Goal: Information Seeking & Learning: Learn about a topic

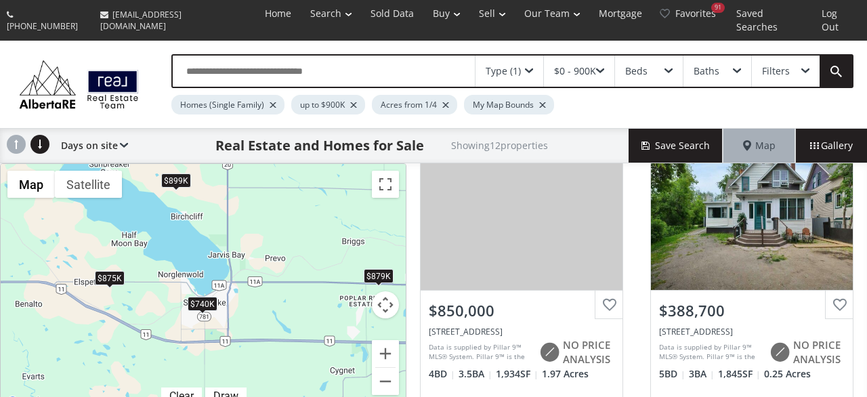
scroll to position [76, 0]
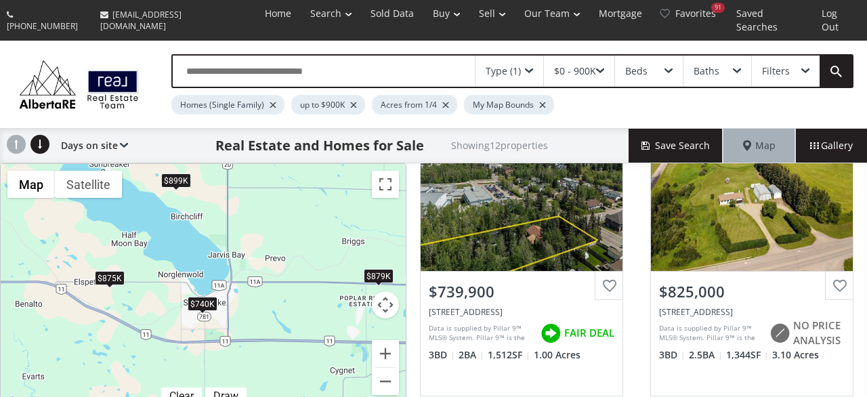
click at [172, 173] on div "$899K" at bounding box center [176, 180] width 30 height 14
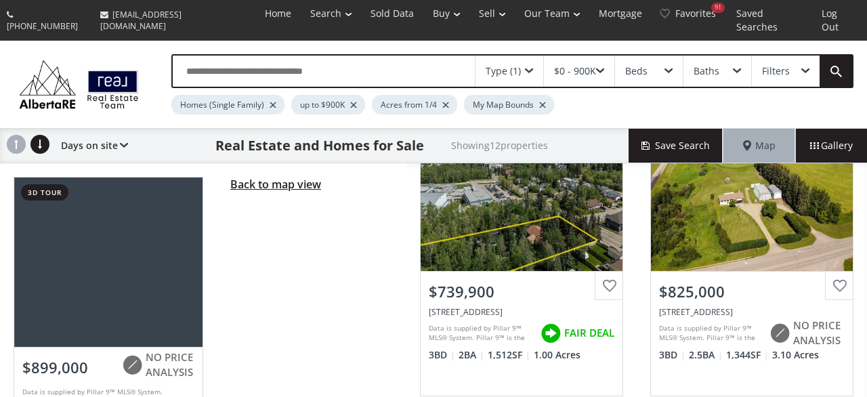
click at [291, 177] on span "Back to map view" at bounding box center [275, 184] width 91 height 15
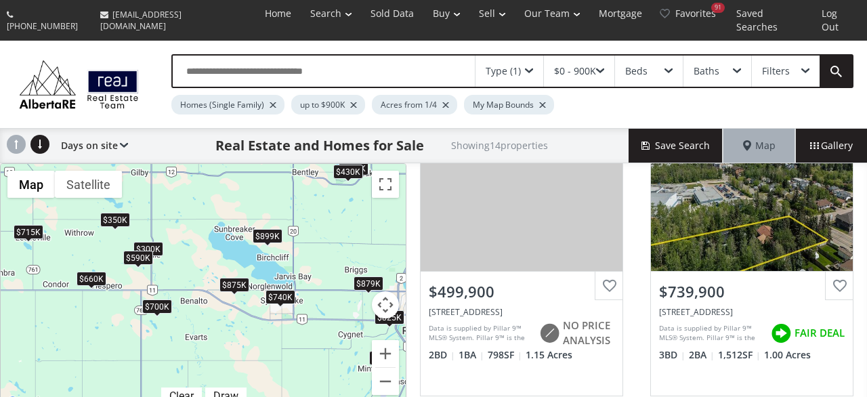
click at [110, 213] on div "$350K" at bounding box center [115, 220] width 30 height 14
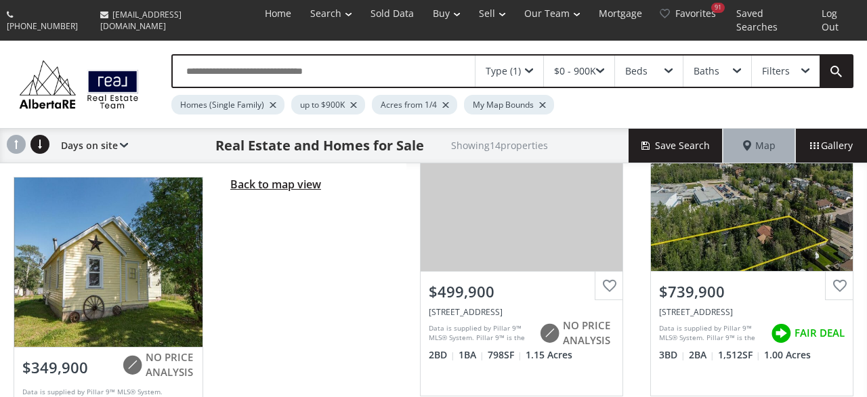
click at [251, 177] on span "Back to map view" at bounding box center [275, 184] width 91 height 15
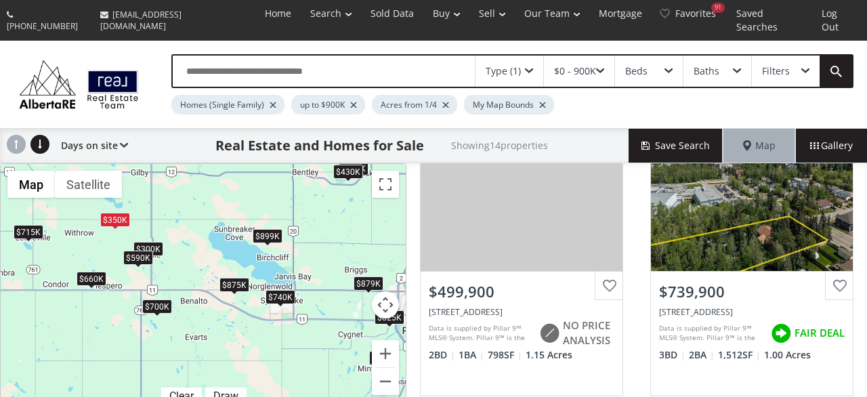
click at [93, 271] on div "$660K" at bounding box center [92, 278] width 30 height 14
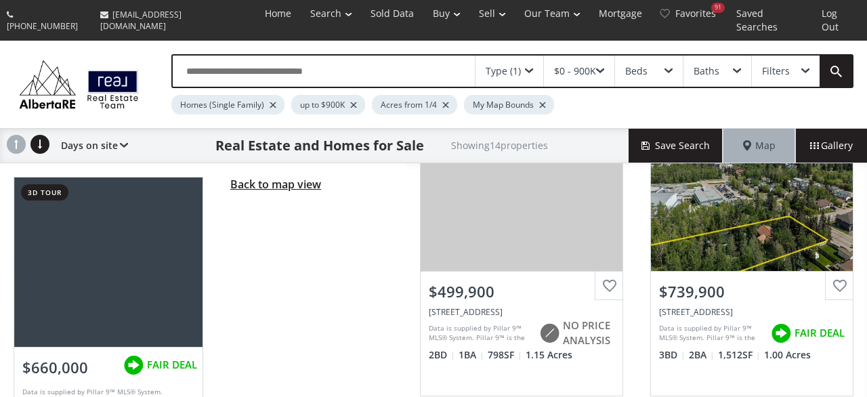
click at [292, 177] on span "Back to map view" at bounding box center [275, 184] width 91 height 15
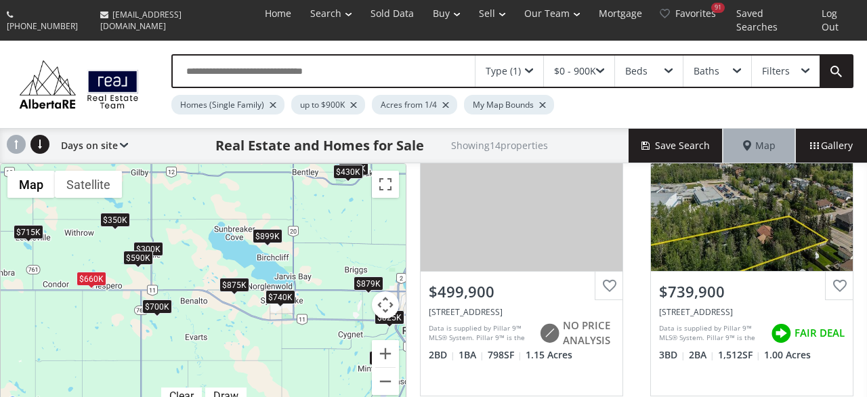
click at [158, 299] on div "$700K" at bounding box center [157, 306] width 30 height 14
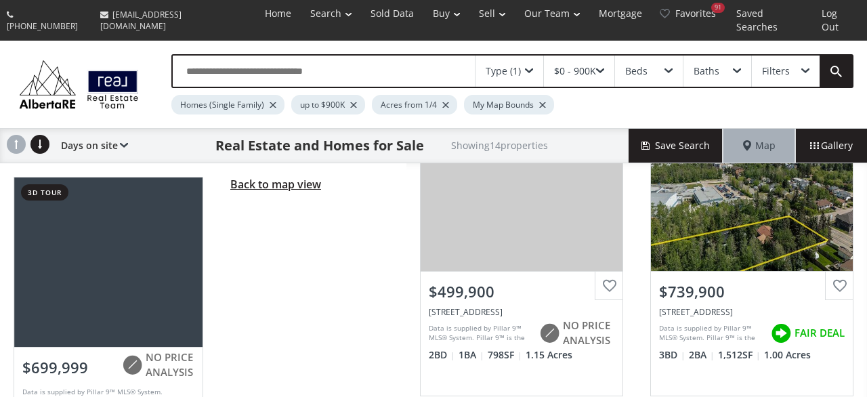
click at [247, 177] on span "Back to map view" at bounding box center [275, 184] width 91 height 15
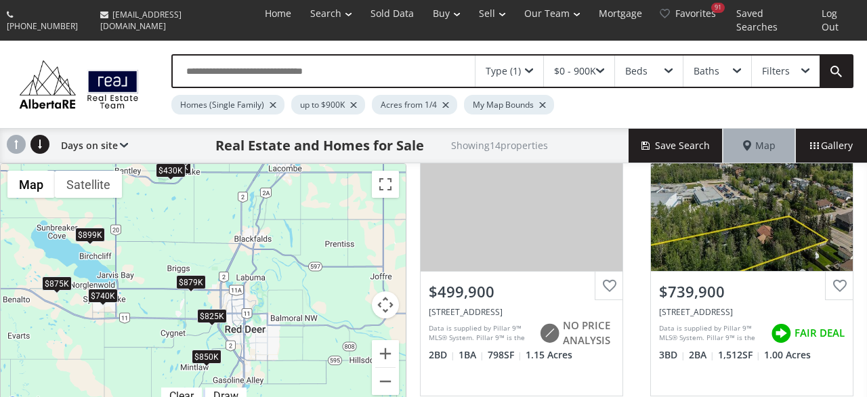
drag, startPoint x: 285, startPoint y: 325, endPoint x: 105, endPoint y: 324, distance: 180.1
click at [105, 324] on div "$500K $740K $715K $350K $825K $660K $850K $700K $875K $879K $430K $899K $300K $…" at bounding box center [203, 287] width 405 height 247
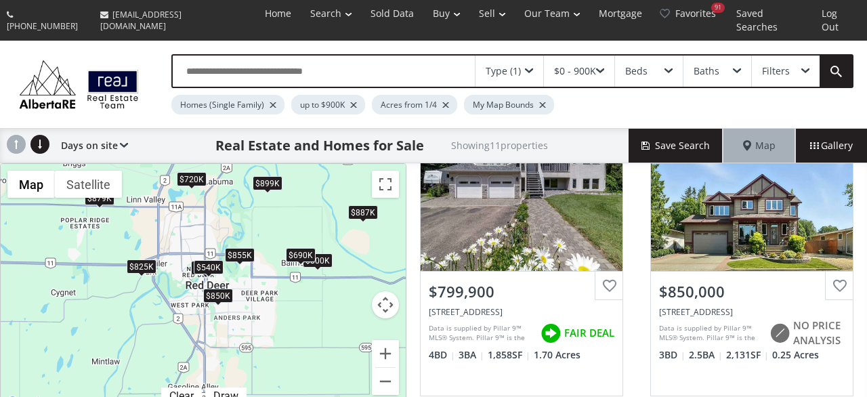
drag, startPoint x: 295, startPoint y: 355, endPoint x: 297, endPoint y: 288, distance: 67.1
click at [297, 288] on div "$800K $850K $825K $855K $389K $540K $690K $879K $887K $720K $899K" at bounding box center [203, 287] width 405 height 247
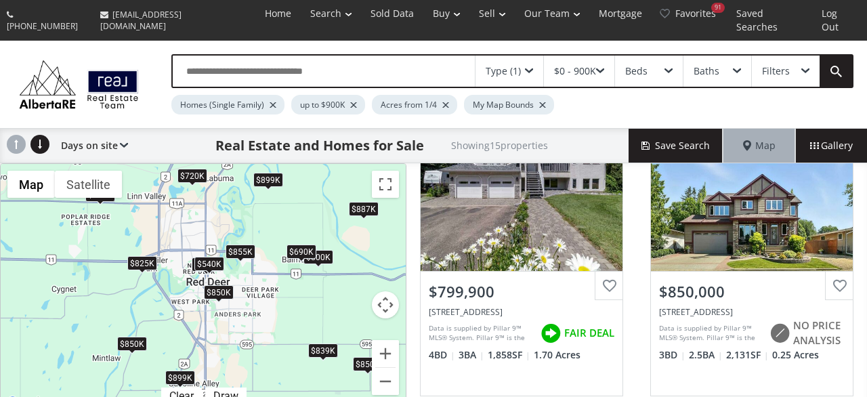
click at [123, 336] on div "$850K" at bounding box center [132, 343] width 30 height 14
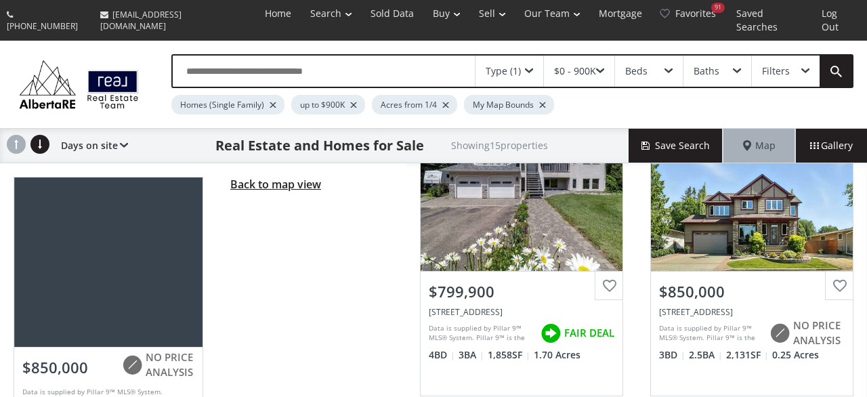
click at [274, 177] on span "Back to map view" at bounding box center [275, 184] width 91 height 15
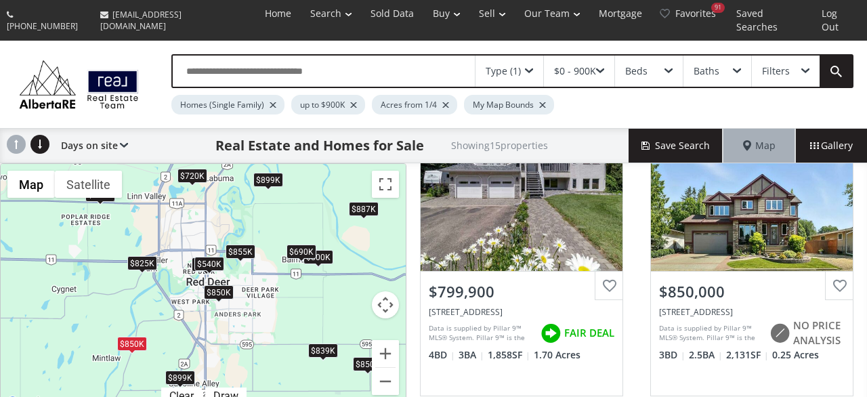
click at [182, 370] on div "$899K" at bounding box center [180, 377] width 30 height 14
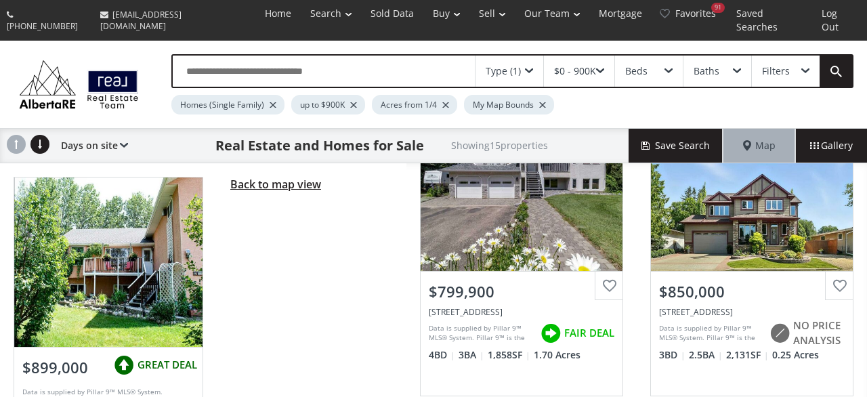
click at [265, 177] on span "Back to map view" at bounding box center [275, 184] width 91 height 15
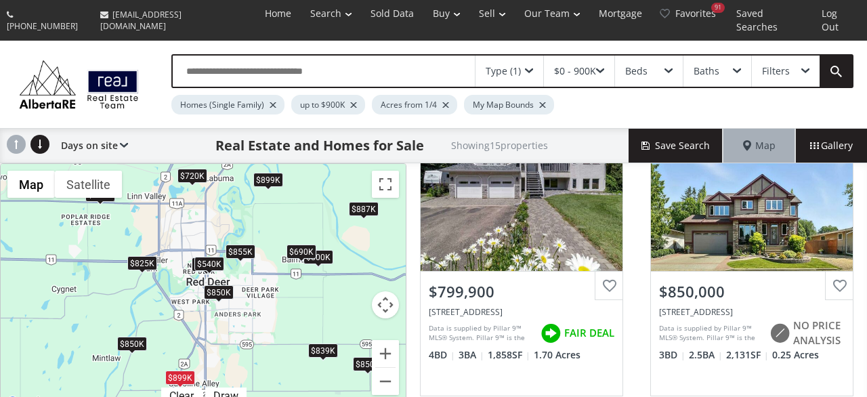
click at [321, 343] on div "$839K" at bounding box center [323, 350] width 30 height 14
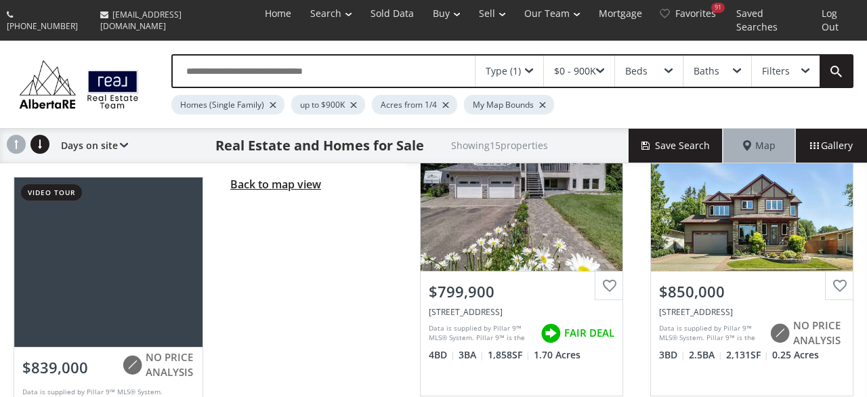
click at [288, 177] on span "Back to map view" at bounding box center [275, 184] width 91 height 15
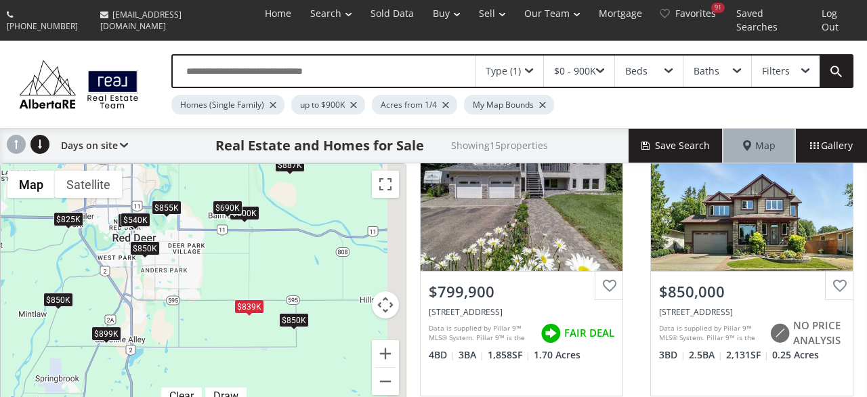
drag, startPoint x: 341, startPoint y: 308, endPoint x: 264, endPoint y: 263, distance: 88.9
click at [264, 263] on div "$800K $850K $825K $850K $850K $855K $389K $540K $690K $879K $887K $839K $720K $…" at bounding box center [203, 287] width 405 height 247
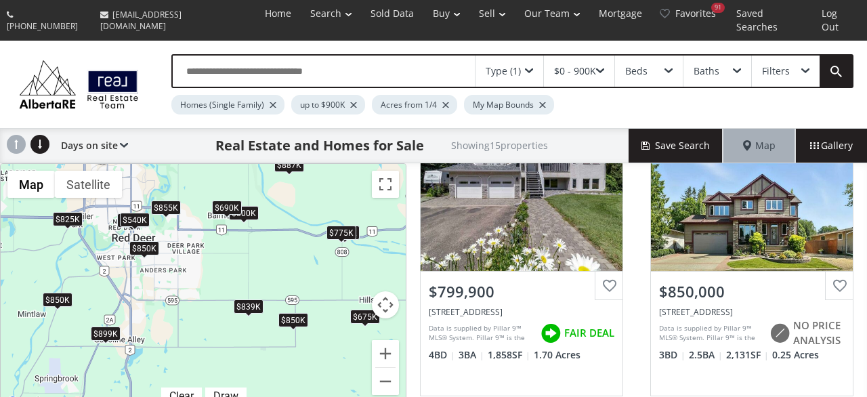
click at [295, 313] on div "$850K" at bounding box center [293, 320] width 30 height 14
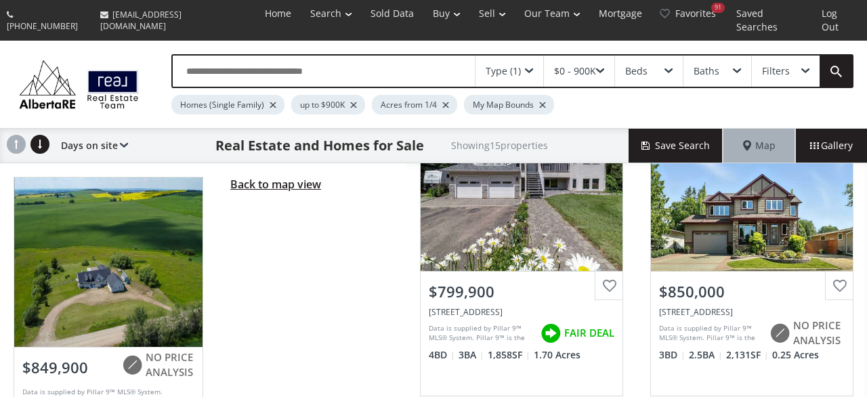
click at [303, 177] on span "Back to map view" at bounding box center [275, 184] width 91 height 15
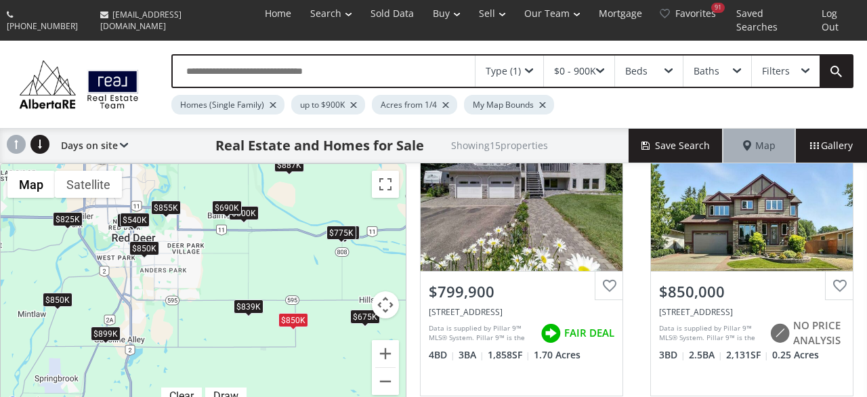
click at [360, 309] on div "$675K" at bounding box center [365, 316] width 30 height 14
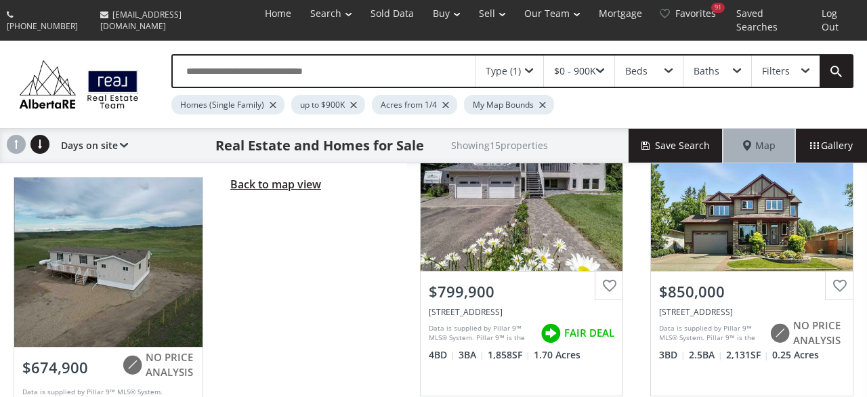
click at [276, 177] on span "Back to map view" at bounding box center [275, 184] width 91 height 15
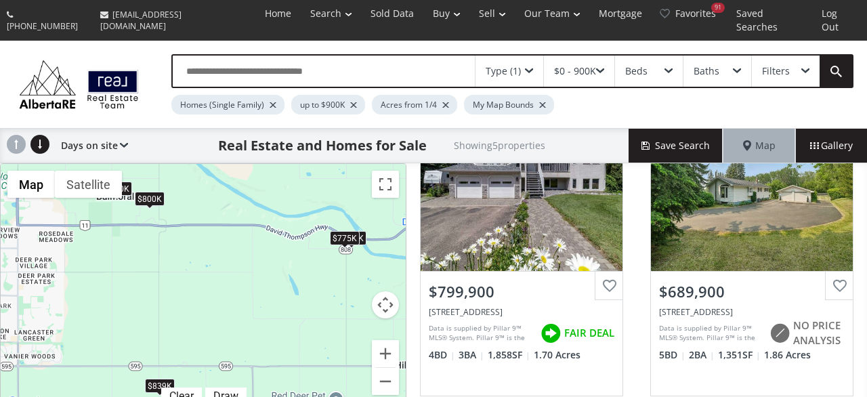
click at [344, 231] on div "$775K" at bounding box center [345, 238] width 30 height 14
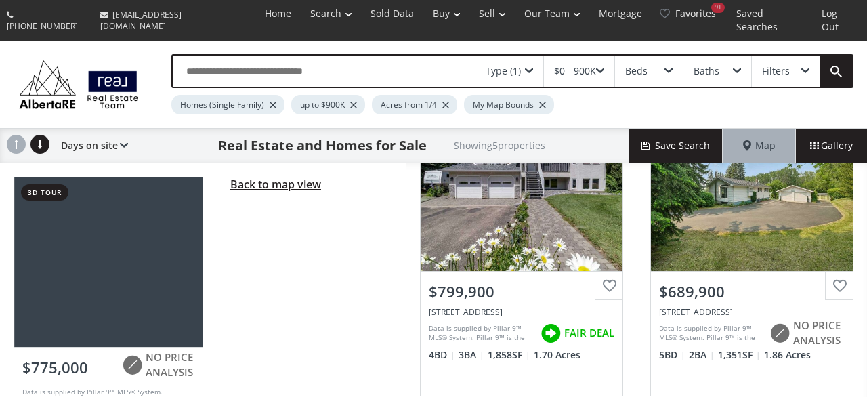
click at [265, 177] on span "Back to map view" at bounding box center [275, 184] width 91 height 15
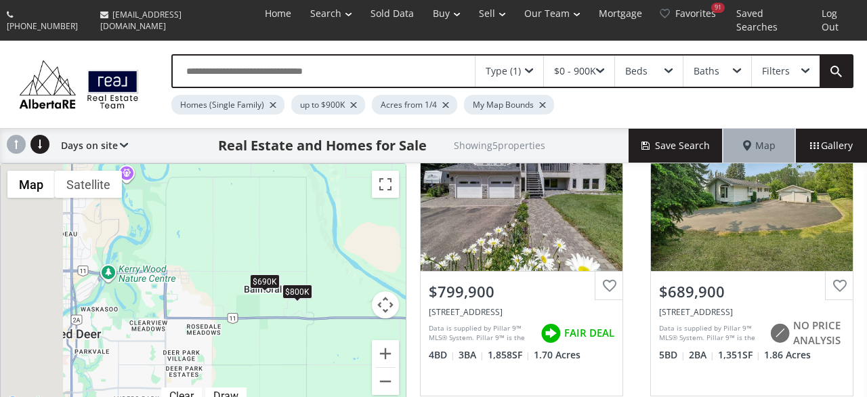
drag, startPoint x: 163, startPoint y: 192, endPoint x: 311, endPoint y: 286, distance: 175.0
click at [311, 286] on div "$800K $690K $850K $839K $775K" at bounding box center [203, 287] width 405 height 247
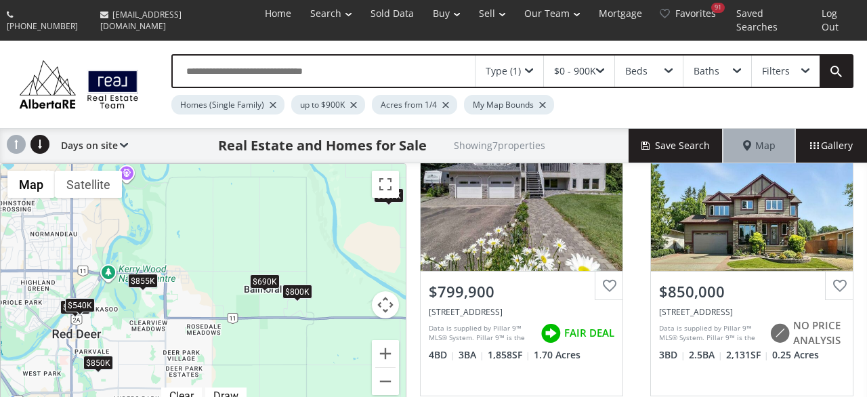
click at [259, 274] on div "$690K" at bounding box center [265, 281] width 30 height 14
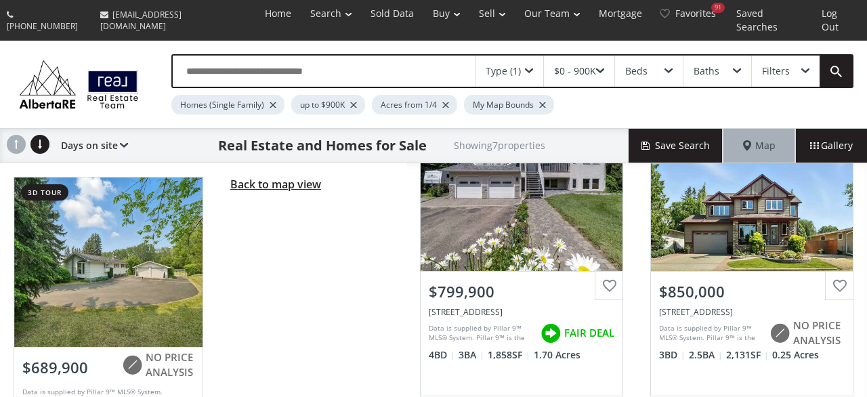
click at [246, 177] on span "Back to map view" at bounding box center [275, 184] width 91 height 15
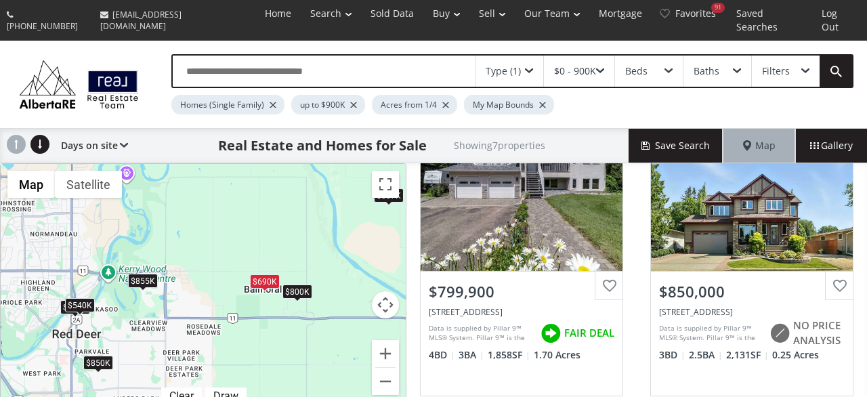
click at [300, 284] on div "$800K" at bounding box center [297, 291] width 30 height 14
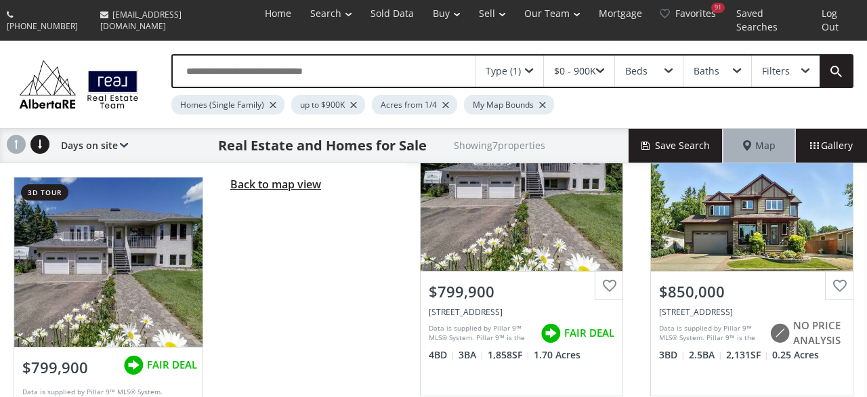
click at [265, 177] on span "Back to map view" at bounding box center [275, 184] width 91 height 15
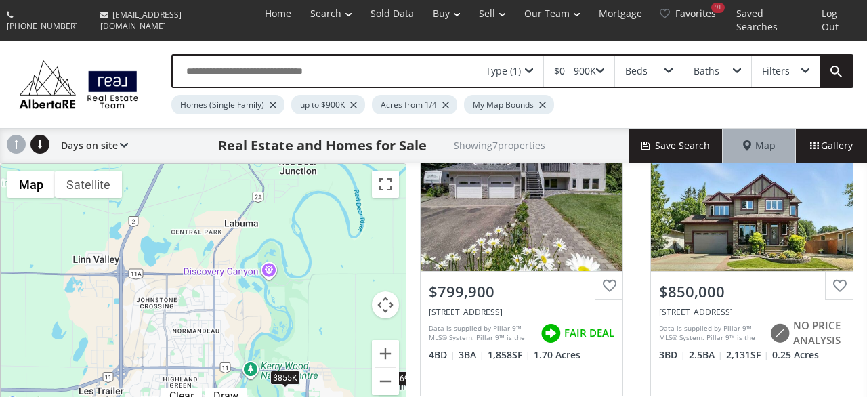
drag, startPoint x: 217, startPoint y: 182, endPoint x: 362, endPoint y: 285, distance: 177.7
click at [362, 285] on div "$800K $850K $855K $389K $540K $690K $887K" at bounding box center [203, 287] width 405 height 247
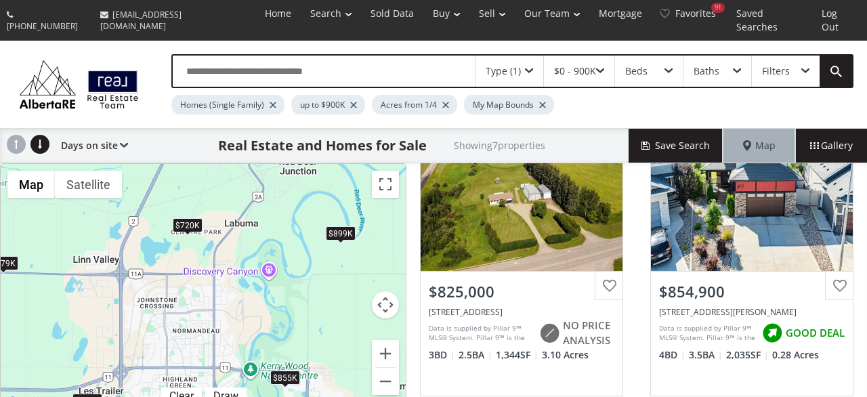
click at [342, 227] on div "$899K" at bounding box center [341, 234] width 30 height 14
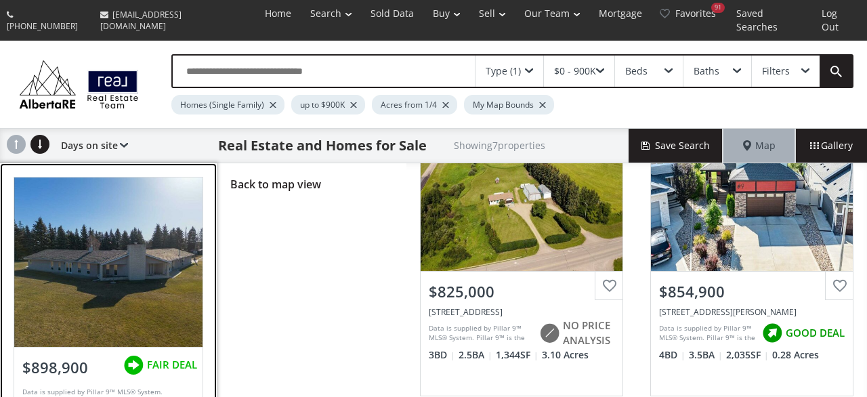
click at [132, 254] on div at bounding box center [108, 261] width 189 height 169
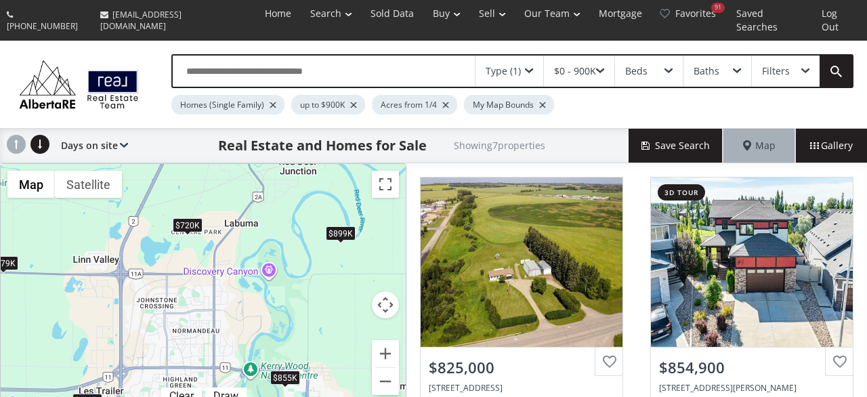
click at [334, 227] on div "$899K" at bounding box center [341, 234] width 30 height 14
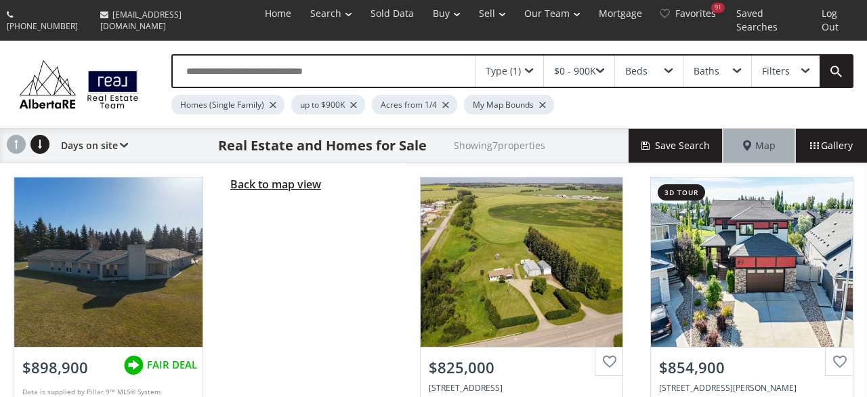
click at [266, 177] on span "Back to map view" at bounding box center [275, 184] width 91 height 15
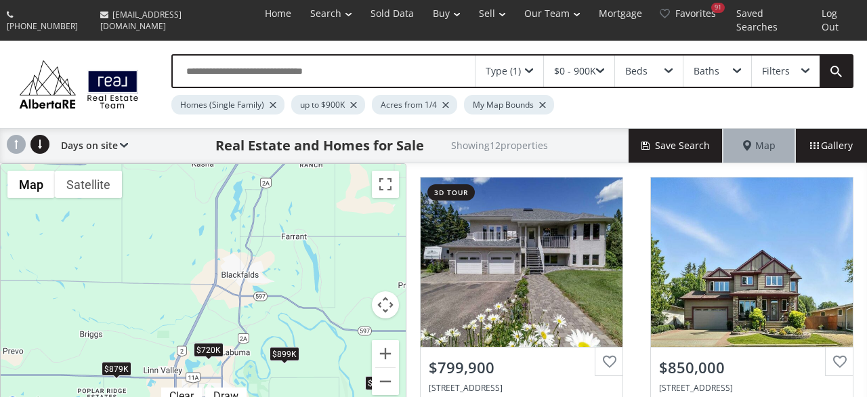
drag, startPoint x: 211, startPoint y: 198, endPoint x: 230, endPoint y: 316, distance: 119.3
click at [230, 316] on div "$800K $850K $825K $850K $855K $389K $540K $690K $879K $887K $720K $899K" at bounding box center [203, 287] width 405 height 247
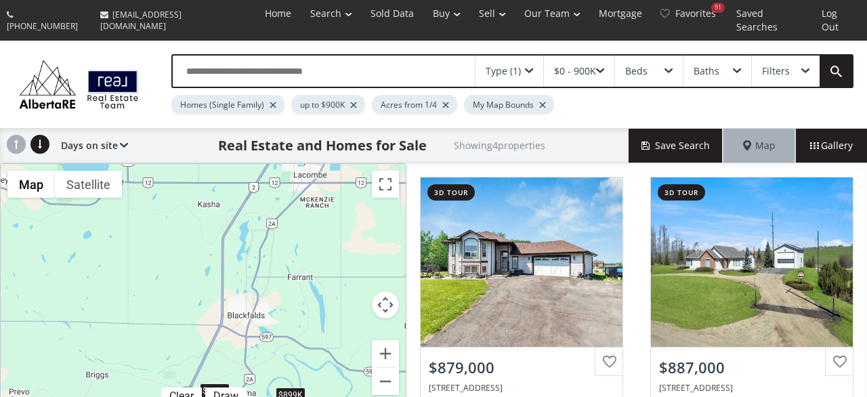
drag, startPoint x: 282, startPoint y: 221, endPoint x: 288, endPoint y: 261, distance: 41.1
click at [288, 261] on div "$879K $887K $720K $899K" at bounding box center [203, 287] width 405 height 247
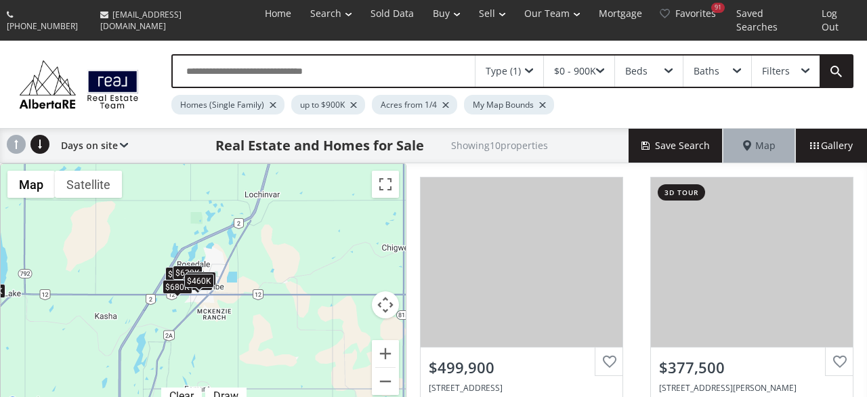
drag, startPoint x: 366, startPoint y: 232, endPoint x: 259, endPoint y: 347, distance: 157.6
click at [259, 347] on div "$500K $378K $639K $470K $479K $430K $680K $720K $460K $899K" at bounding box center [203, 287] width 405 height 247
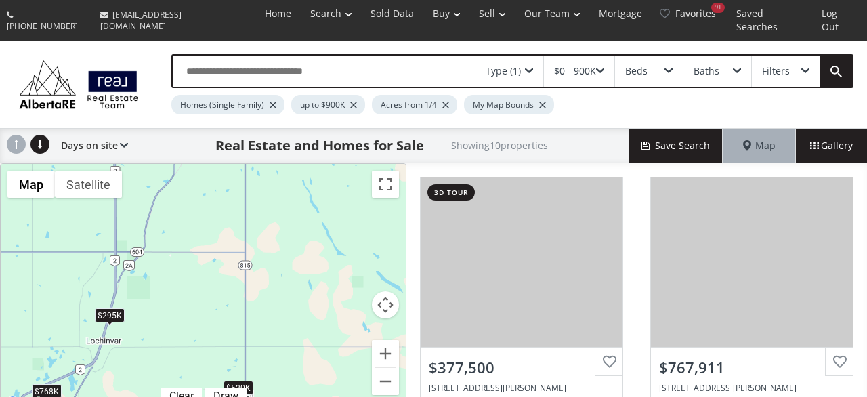
drag, startPoint x: 301, startPoint y: 179, endPoint x: 143, endPoint y: 322, distance: 213.3
click at [143, 322] on div "$378K $768K $639K $470K $479K $520K $295K $600K $680K $460K" at bounding box center [203, 287] width 405 height 247
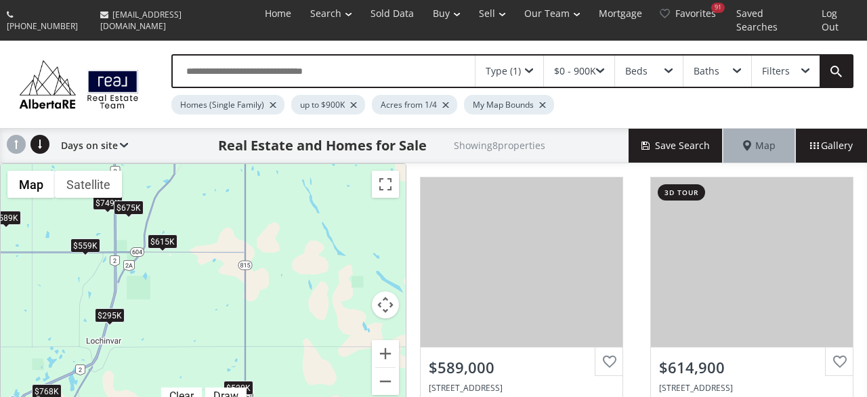
click at [166, 234] on div "$615K" at bounding box center [163, 241] width 30 height 14
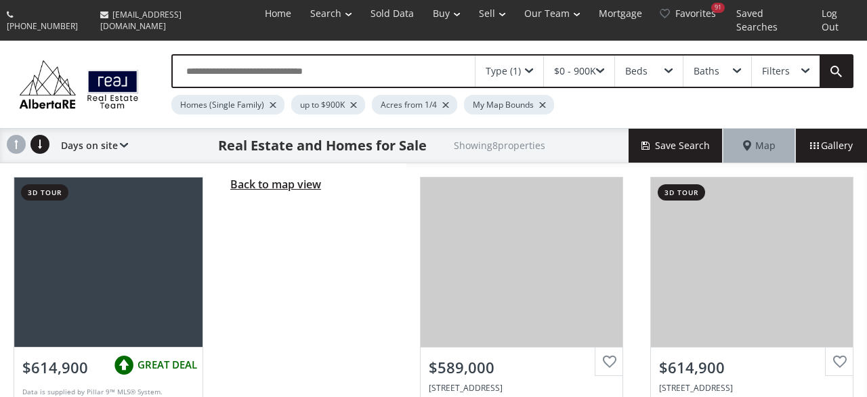
click at [266, 177] on span "Back to map view" at bounding box center [275, 184] width 91 height 15
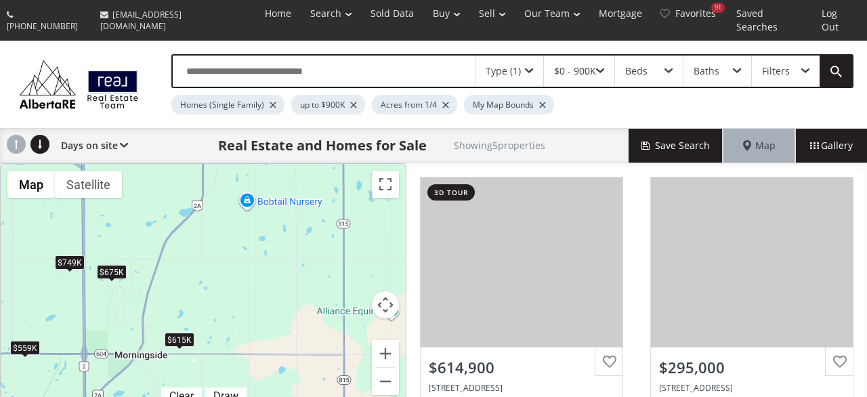
drag, startPoint x: 181, startPoint y: 194, endPoint x: 170, endPoint y: 288, distance: 94.7
click at [170, 288] on div "$615K $295K $749K $559K $675K" at bounding box center [203, 287] width 405 height 247
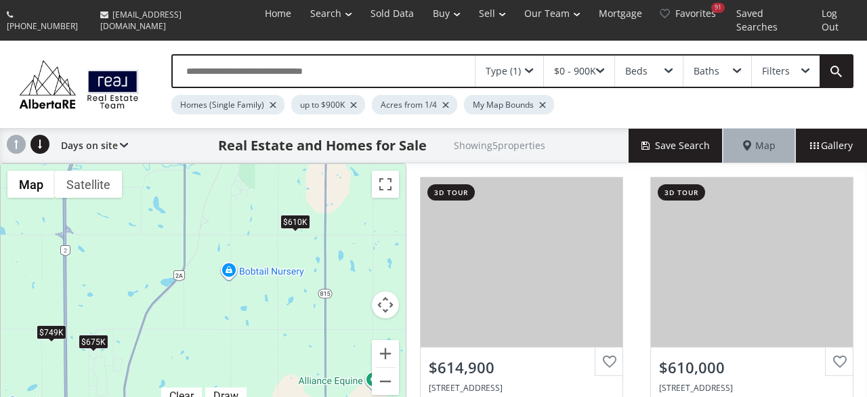
drag, startPoint x: 252, startPoint y: 221, endPoint x: 235, endPoint y: 289, distance: 69.8
click at [235, 289] on div "$615K $610K $749K $559K $675K" at bounding box center [203, 287] width 405 height 247
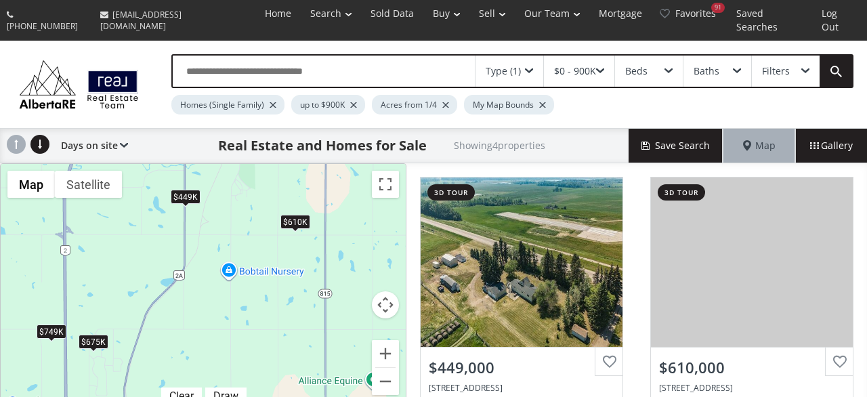
click at [290, 215] on div "$610K" at bounding box center [295, 222] width 30 height 14
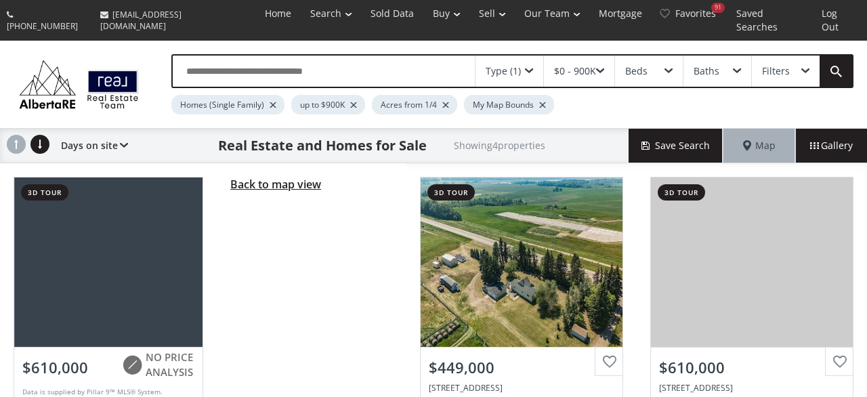
click at [242, 177] on span "Back to map view" at bounding box center [275, 184] width 91 height 15
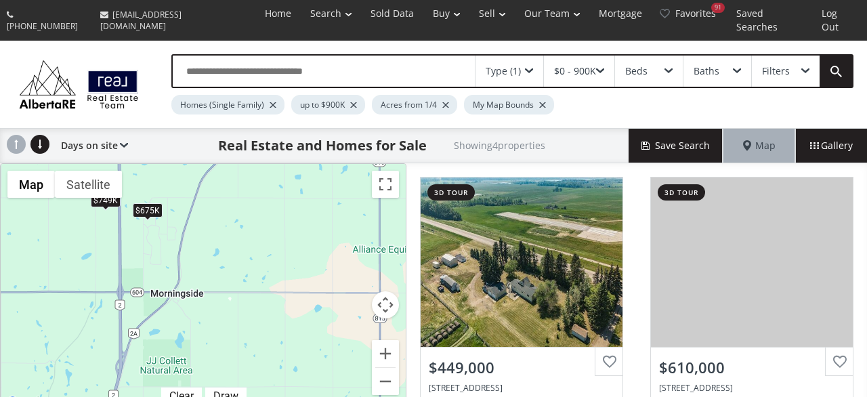
drag, startPoint x: 220, startPoint y: 319, endPoint x: 277, endPoint y: 182, distance: 148.1
click at [277, 182] on div "$449K $610K $749K $675K" at bounding box center [203, 287] width 405 height 247
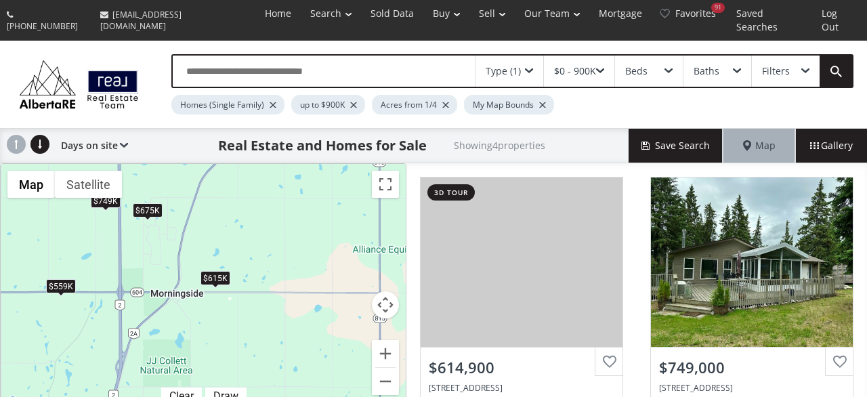
click at [210, 271] on div "$615K" at bounding box center [215, 278] width 30 height 14
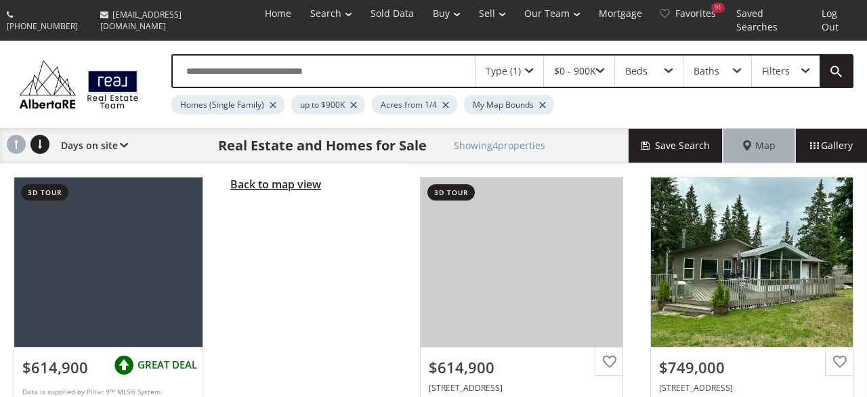
click at [280, 177] on span "Back to map view" at bounding box center [275, 184] width 91 height 15
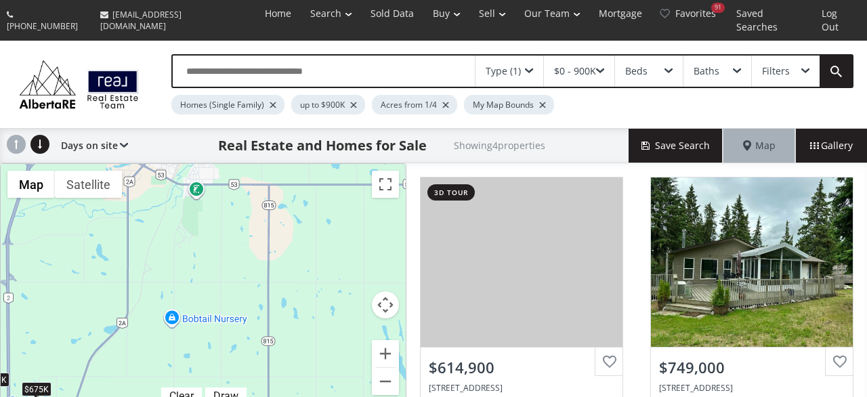
drag, startPoint x: 306, startPoint y: 201, endPoint x: 193, endPoint y: 381, distance: 212.6
click at [193, 381] on div "$615K $749K $559K $675K Map Terrain Satellite Labels Clear Draw Keyboard shortc…" at bounding box center [203, 287] width 405 height 247
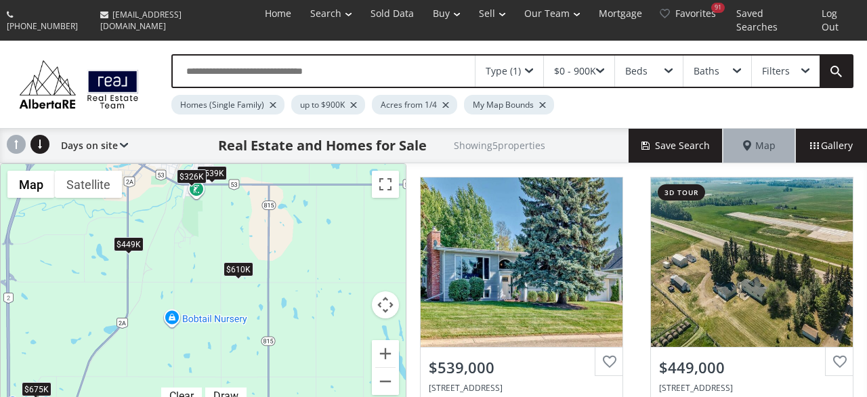
click at [235, 263] on div "$610K" at bounding box center [238, 270] width 30 height 14
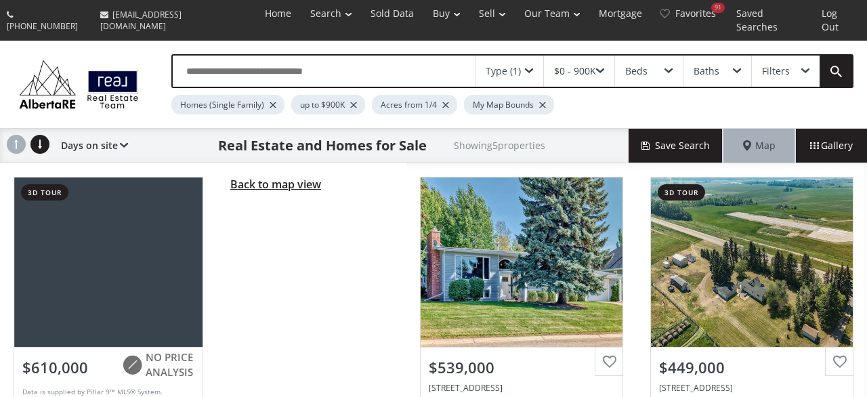
click at [266, 177] on span "Back to map view" at bounding box center [275, 184] width 91 height 15
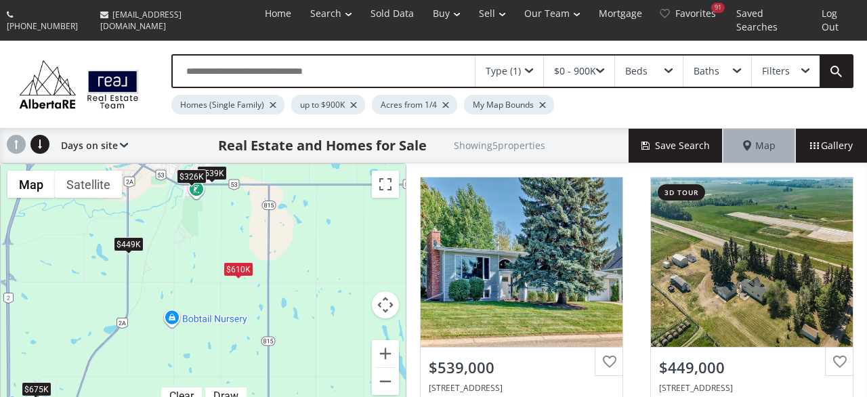
click at [128, 237] on div "$449K" at bounding box center [129, 244] width 30 height 14
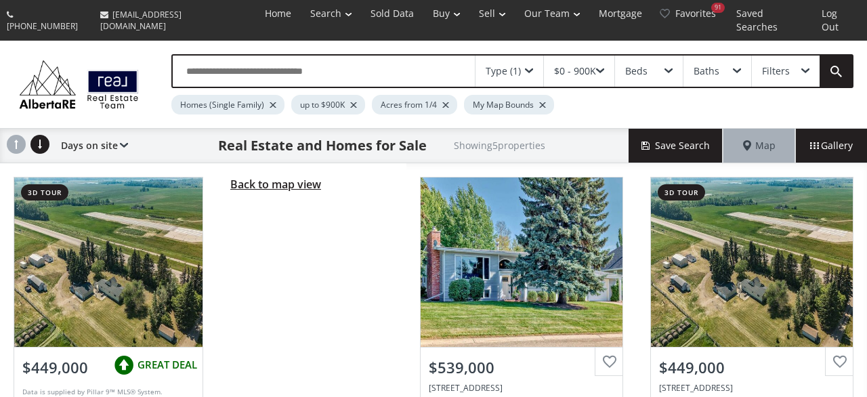
click at [240, 177] on span "Back to map view" at bounding box center [275, 184] width 91 height 15
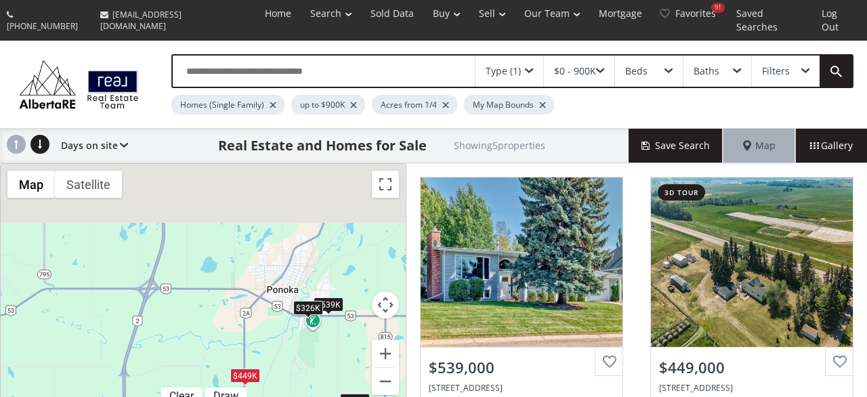
drag, startPoint x: 171, startPoint y: 230, endPoint x: 288, endPoint y: 362, distance: 176.6
click at [288, 362] on div "$539K $449K $610K $326K $675K" at bounding box center [203, 287] width 405 height 247
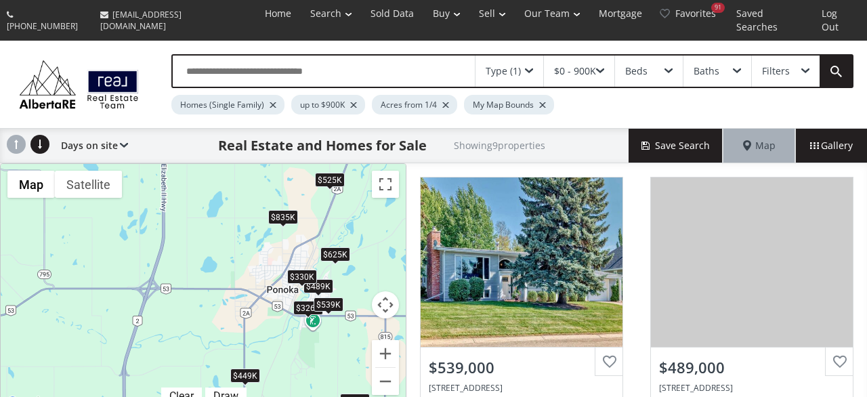
click at [326, 297] on div "$539K" at bounding box center [328, 304] width 30 height 14
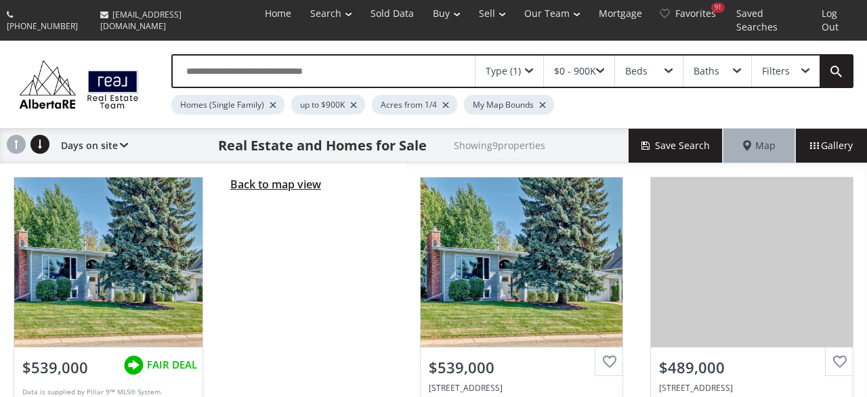
click at [261, 177] on span "Back to map view" at bounding box center [275, 184] width 91 height 15
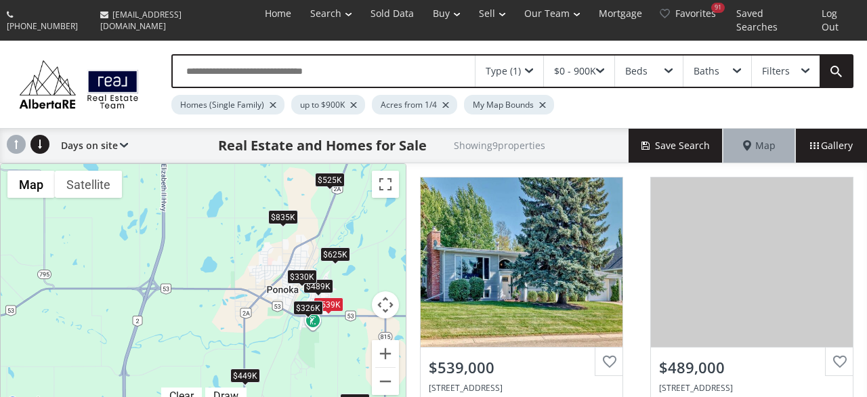
click at [315, 301] on div "$326K" at bounding box center [308, 308] width 30 height 14
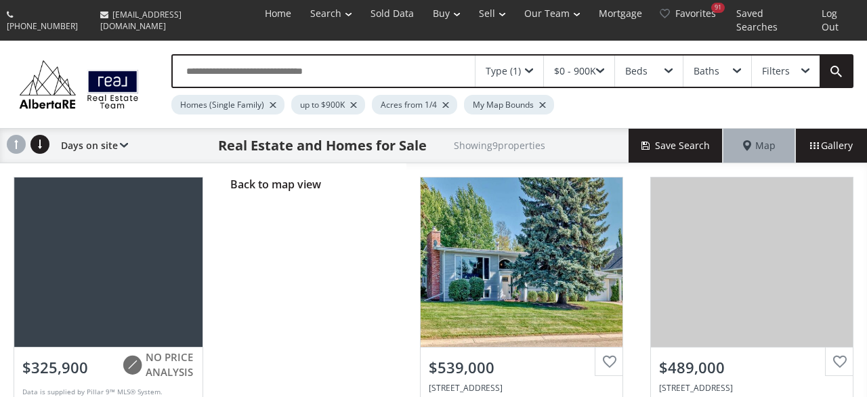
drag, startPoint x: 245, startPoint y: 166, endPoint x: 246, endPoint y: 173, distance: 6.8
click at [245, 177] on span "Back to map view" at bounding box center [275, 184] width 91 height 15
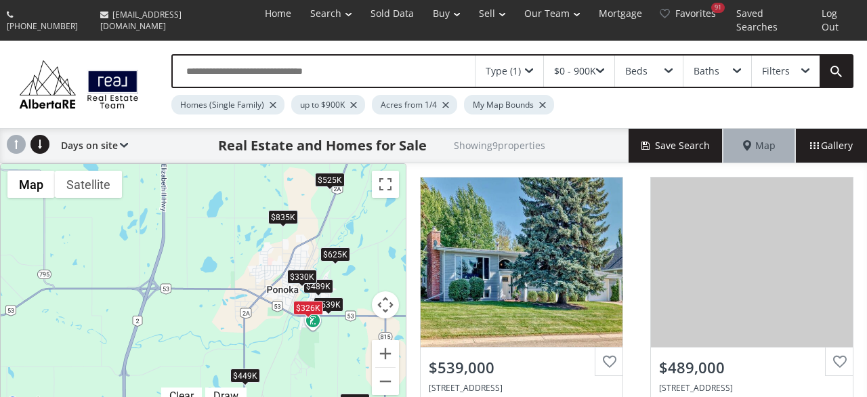
click at [336, 247] on div "$625K" at bounding box center [335, 254] width 30 height 14
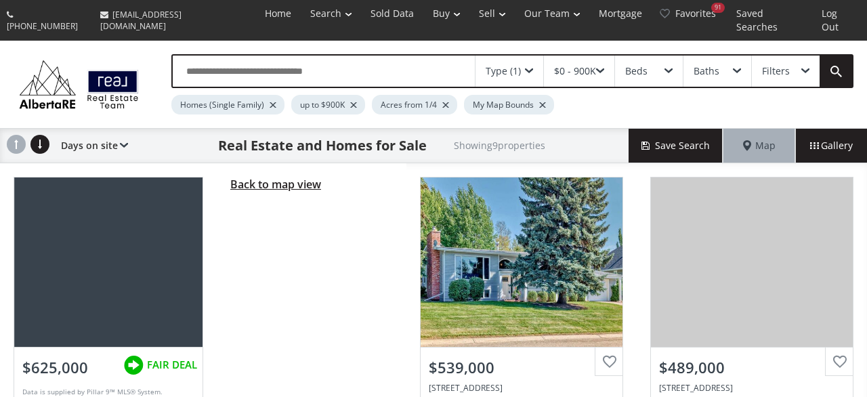
click at [266, 177] on span "Back to map view" at bounding box center [275, 184] width 91 height 15
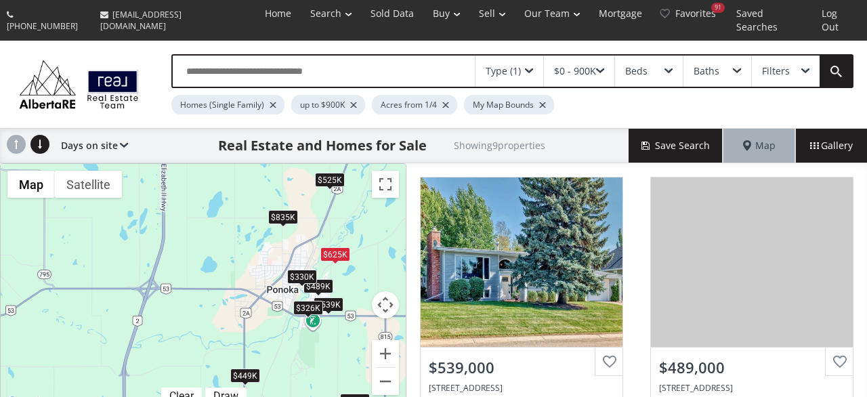
click at [286, 210] on div "$835K" at bounding box center [283, 217] width 30 height 14
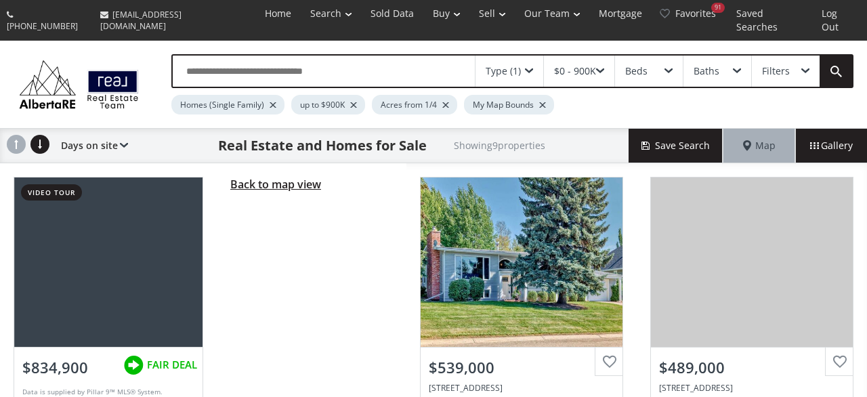
click at [245, 177] on span "Back to map view" at bounding box center [275, 184] width 91 height 15
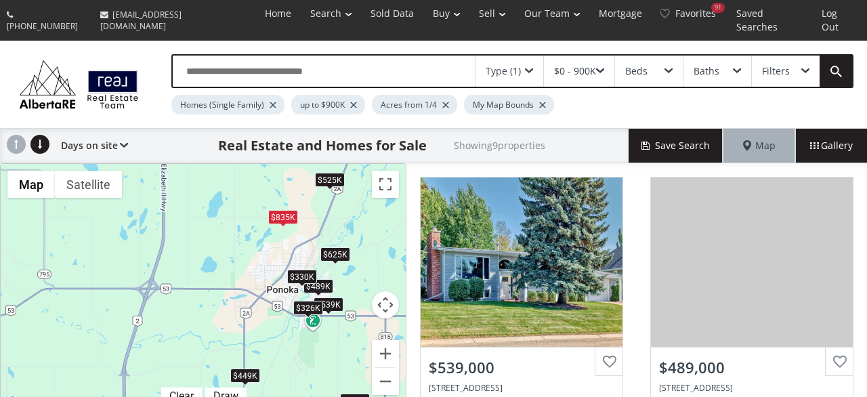
click at [326, 173] on div "$525K" at bounding box center [330, 180] width 30 height 14
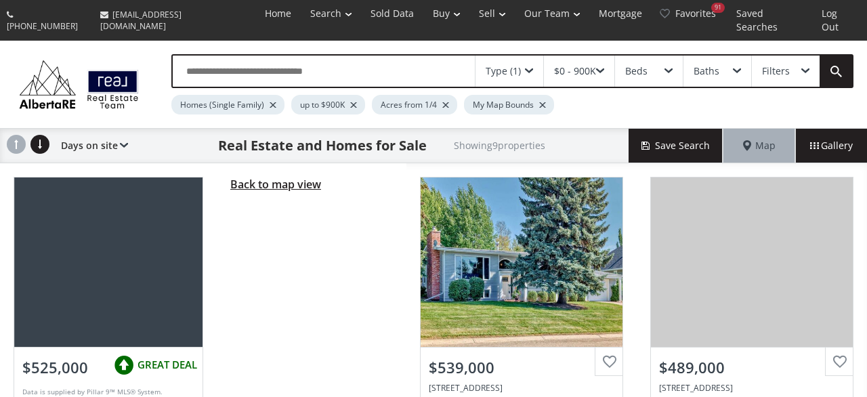
click at [290, 177] on span "Back to map view" at bounding box center [275, 184] width 91 height 15
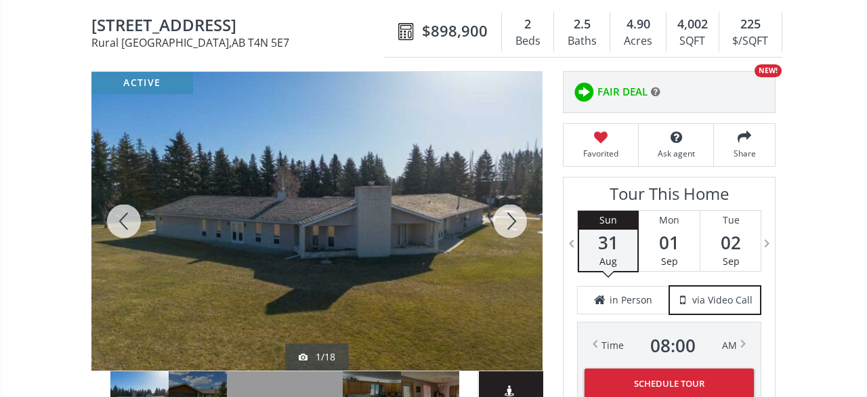
click at [354, 216] on div at bounding box center [316, 221] width 451 height 299
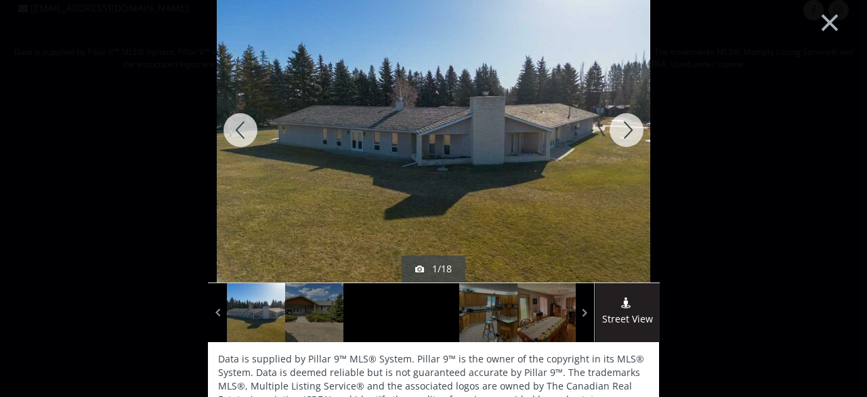
scroll to position [32, 0]
click at [634, 123] on div at bounding box center [626, 130] width 65 height 305
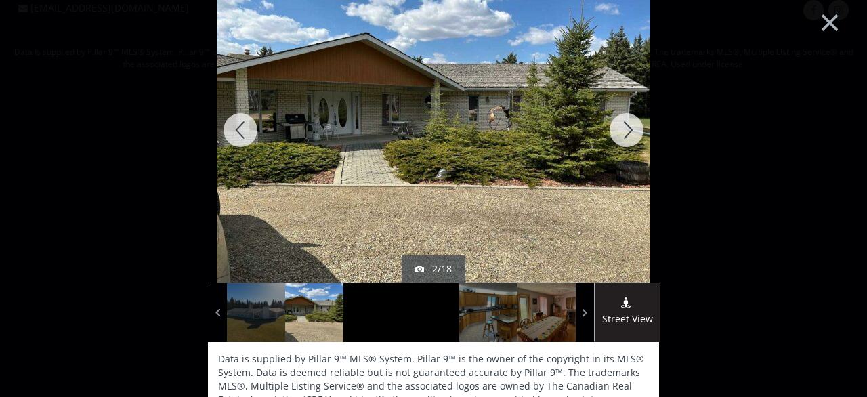
click at [634, 123] on div at bounding box center [626, 130] width 65 height 305
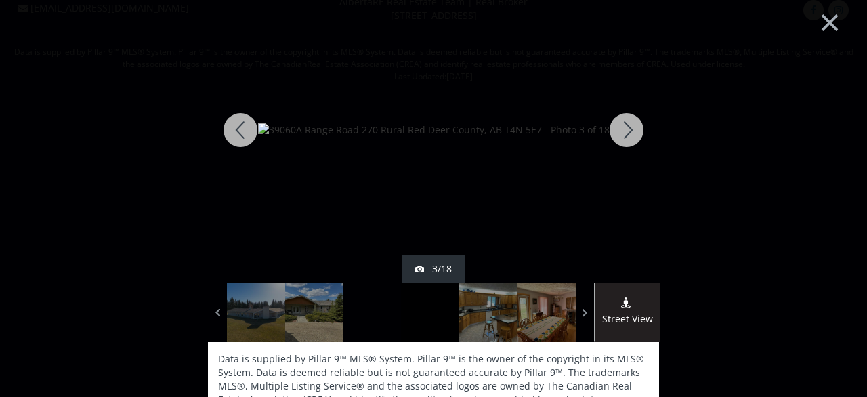
click at [634, 123] on div at bounding box center [626, 130] width 65 height 305
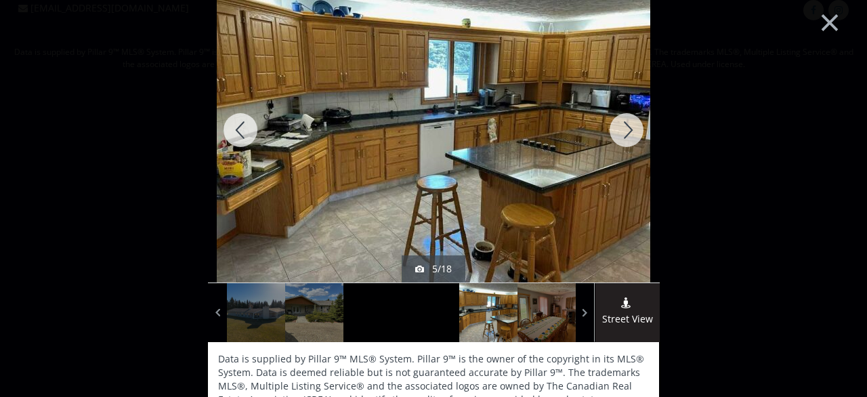
click at [625, 136] on div at bounding box center [626, 130] width 65 height 305
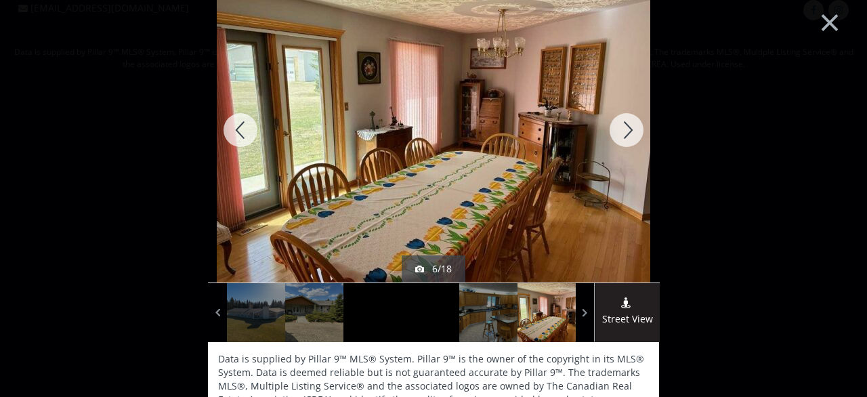
click at [625, 136] on div at bounding box center [626, 130] width 65 height 305
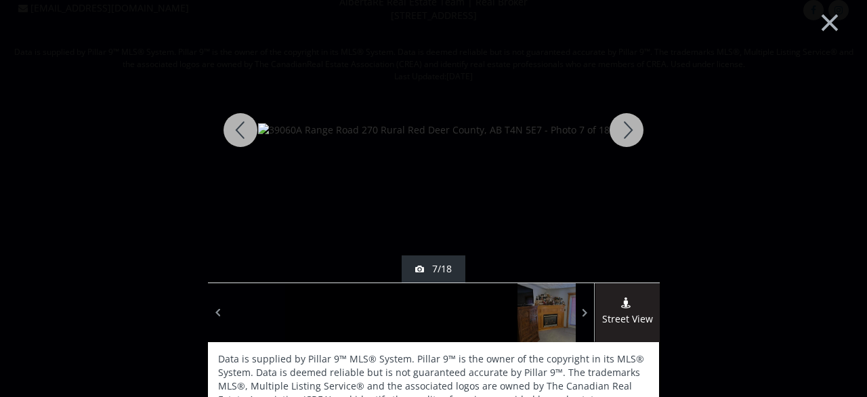
click at [625, 136] on div at bounding box center [626, 130] width 65 height 305
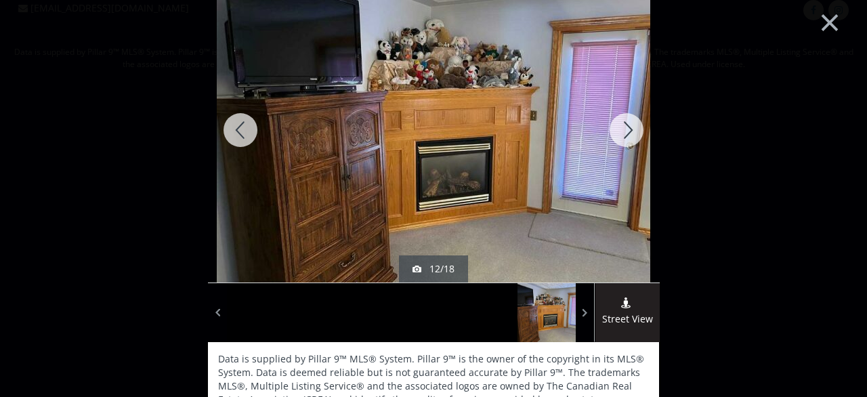
click at [625, 136] on div at bounding box center [626, 130] width 65 height 305
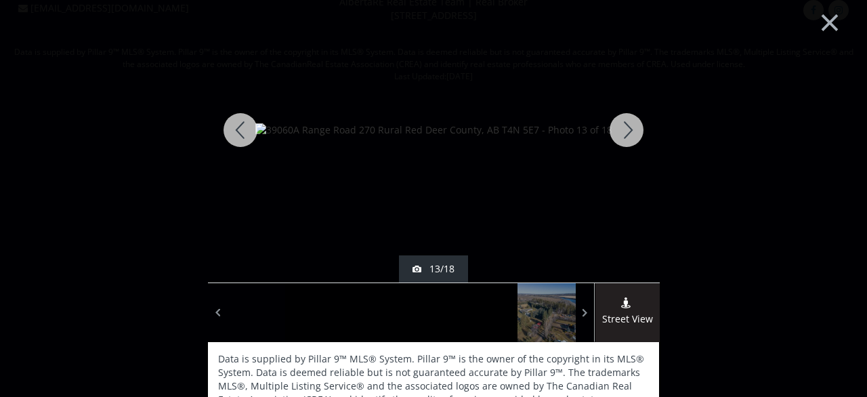
click at [625, 136] on div at bounding box center [626, 130] width 65 height 305
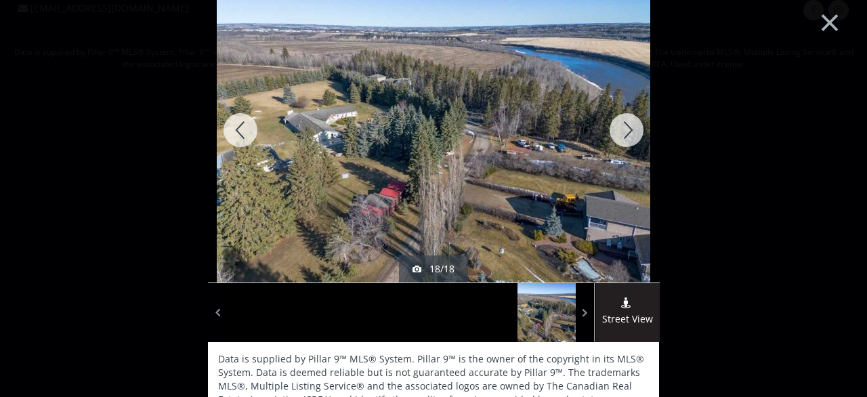
click at [625, 136] on div at bounding box center [626, 130] width 65 height 305
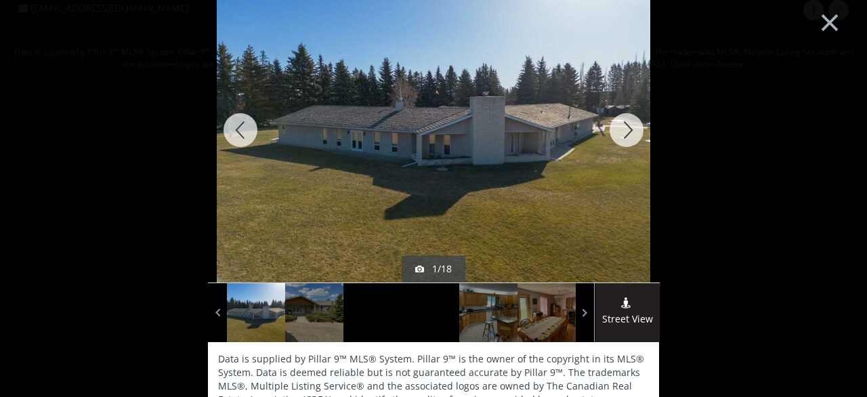
click at [235, 115] on div at bounding box center [240, 130] width 65 height 305
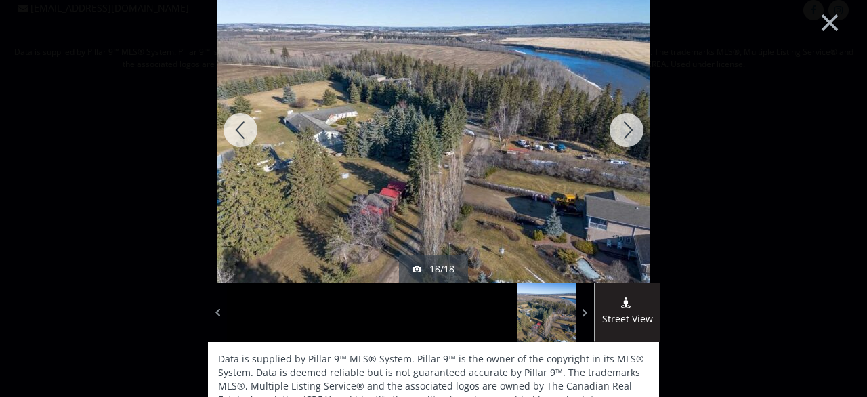
click at [624, 133] on div at bounding box center [626, 130] width 65 height 305
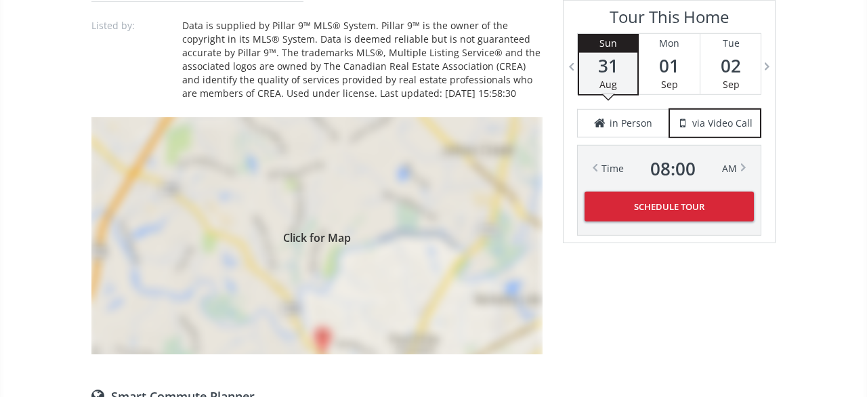
scroll to position [1338, 0]
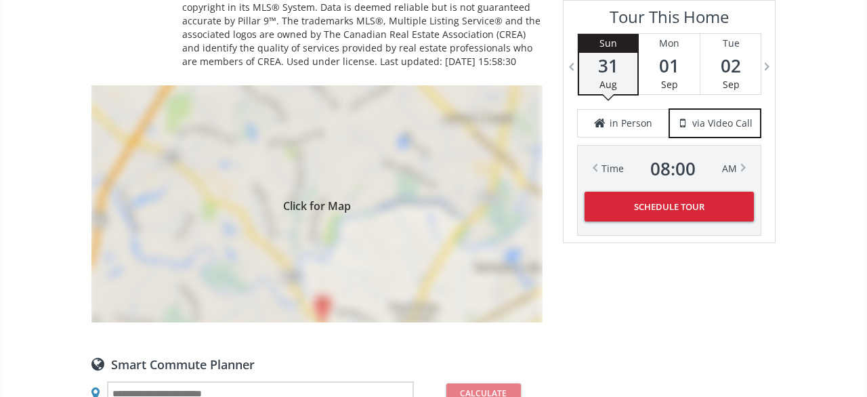
click at [334, 230] on div "Click for Map" at bounding box center [316, 203] width 451 height 237
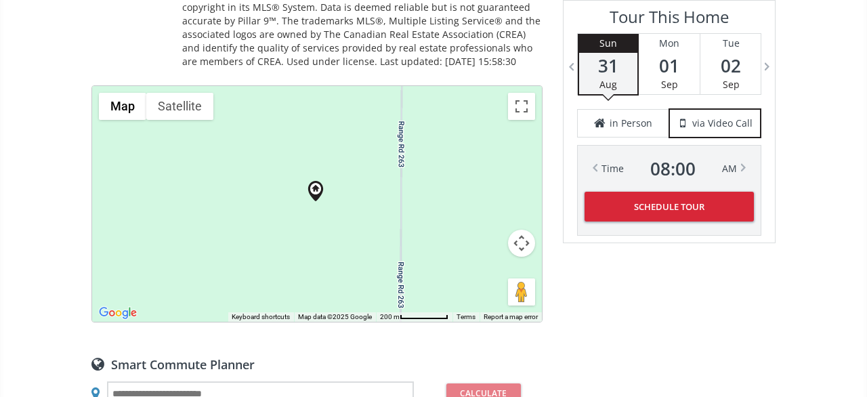
click at [521, 230] on button "Map camera controls" at bounding box center [521, 243] width 27 height 27
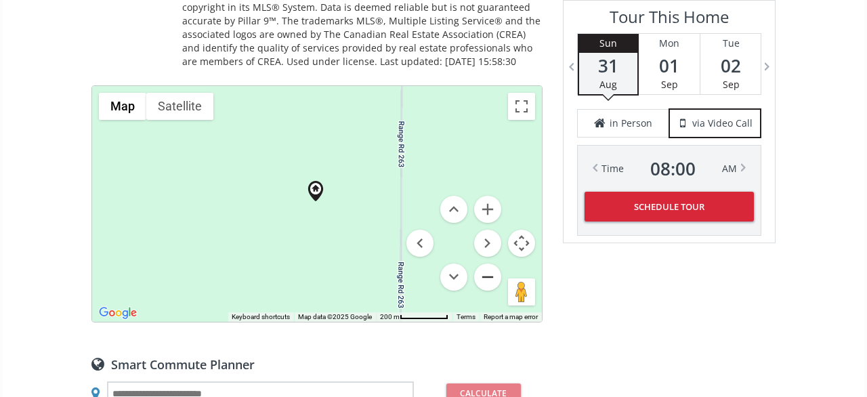
click at [499, 263] on button "Zoom out" at bounding box center [487, 276] width 27 height 27
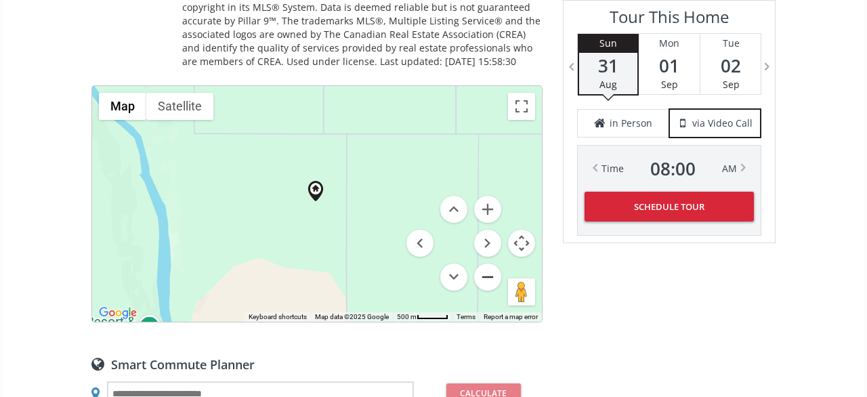
click at [499, 263] on button "Zoom out" at bounding box center [487, 276] width 27 height 27
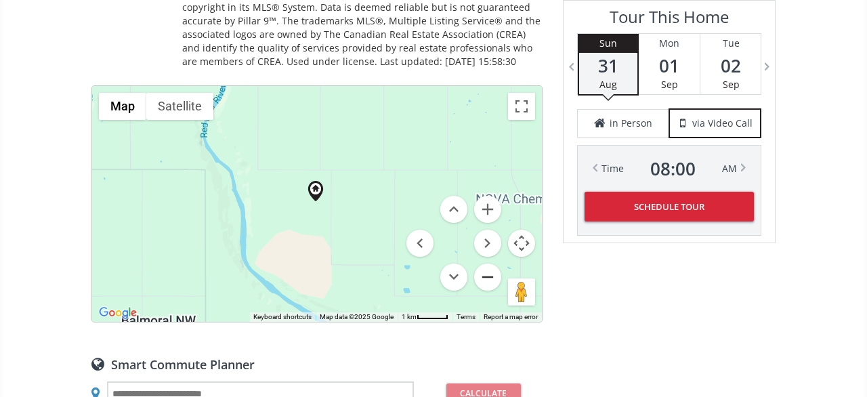
click at [499, 263] on button "Zoom out" at bounding box center [487, 276] width 27 height 27
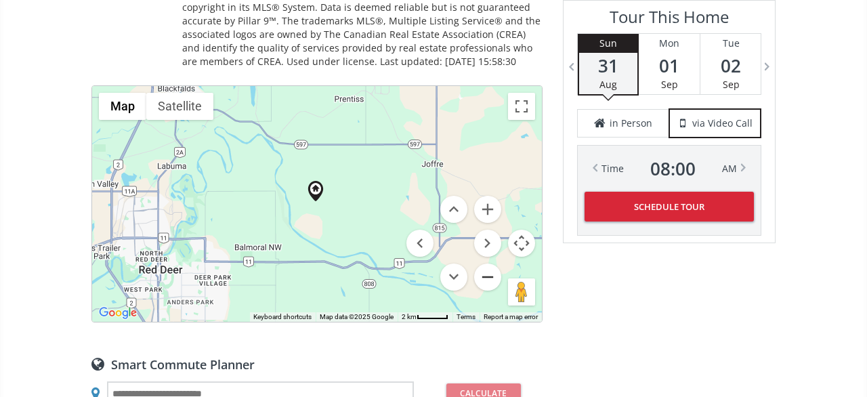
click at [499, 263] on button "Zoom out" at bounding box center [487, 276] width 27 height 27
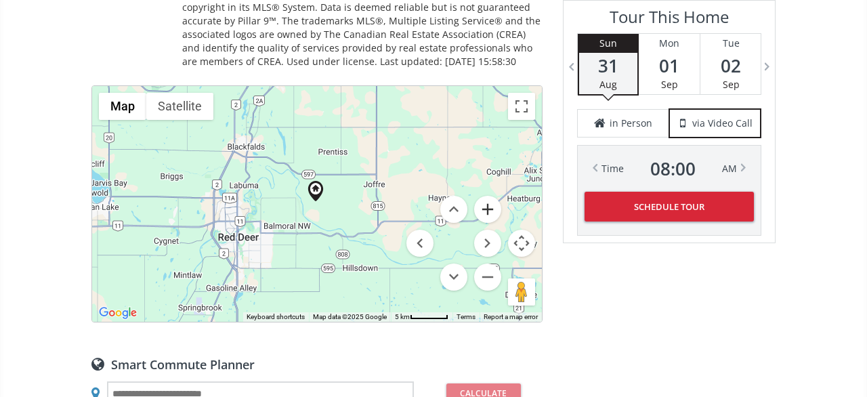
click at [484, 196] on button "Zoom in" at bounding box center [487, 209] width 27 height 27
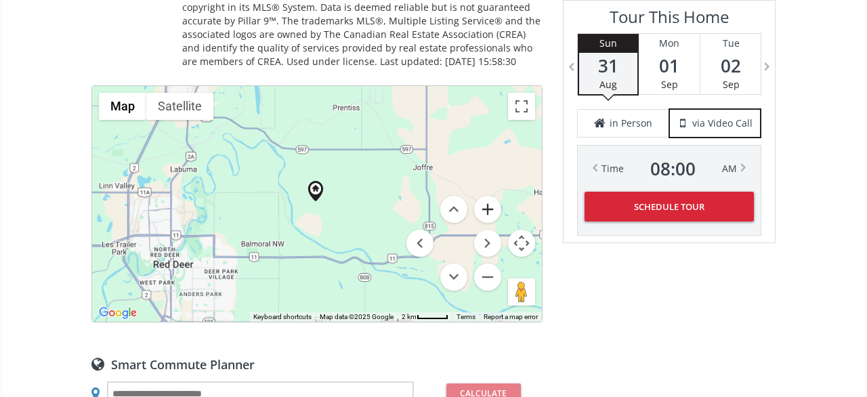
click at [485, 196] on button "Zoom in" at bounding box center [487, 209] width 27 height 27
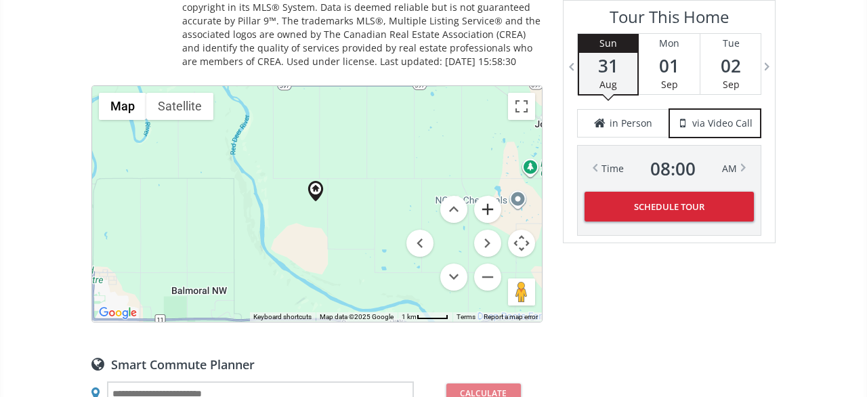
click at [490, 196] on button "Zoom in" at bounding box center [487, 209] width 27 height 27
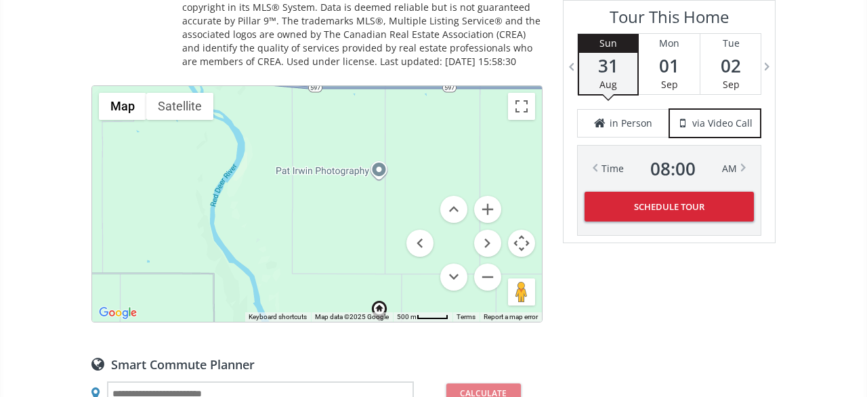
drag, startPoint x: 234, startPoint y: 116, endPoint x: 303, endPoint y: 247, distance: 148.4
click at [303, 247] on div at bounding box center [317, 204] width 450 height 236
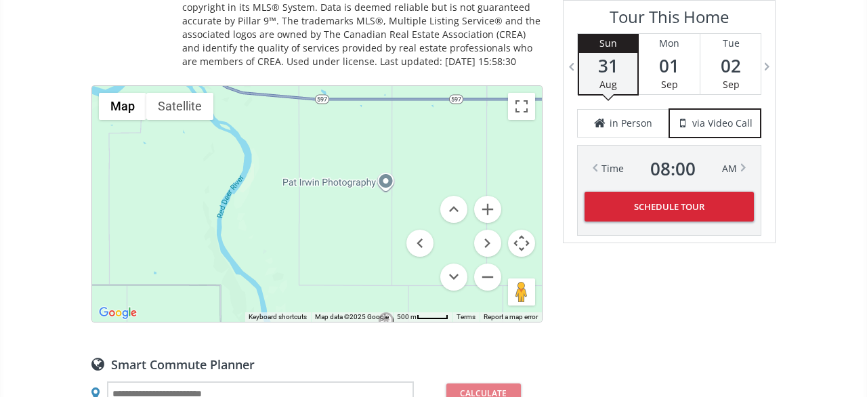
drag, startPoint x: 294, startPoint y: 134, endPoint x: 313, endPoint y: 220, distance: 88.0
click at [313, 220] on div at bounding box center [317, 204] width 450 height 236
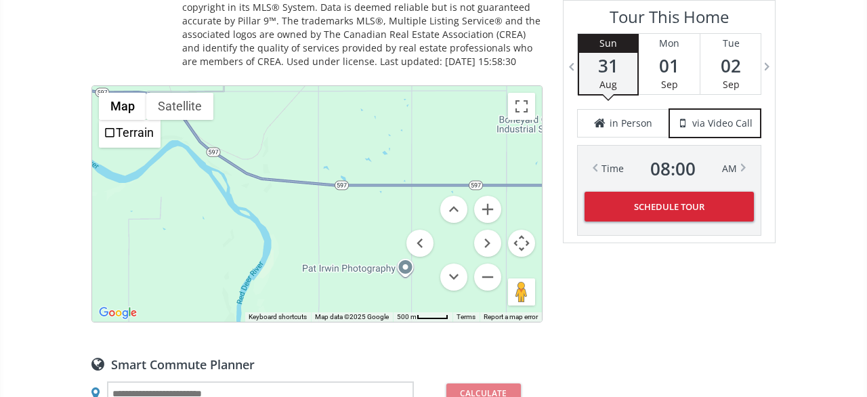
drag, startPoint x: 368, startPoint y: 198, endPoint x: 219, endPoint y: 47, distance: 212.6
click at [223, 86] on div at bounding box center [317, 204] width 450 height 236
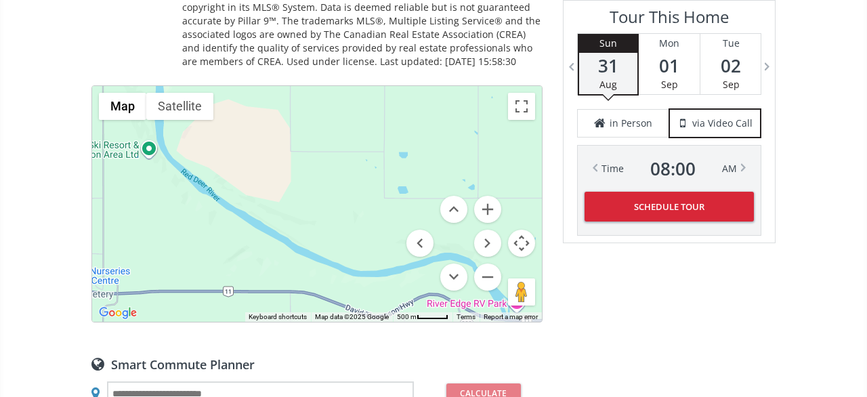
drag, startPoint x: 227, startPoint y: 209, endPoint x: 383, endPoint y: 144, distance: 169.6
click at [383, 144] on div at bounding box center [317, 204] width 450 height 236
click at [484, 263] on button "Zoom out" at bounding box center [487, 276] width 27 height 27
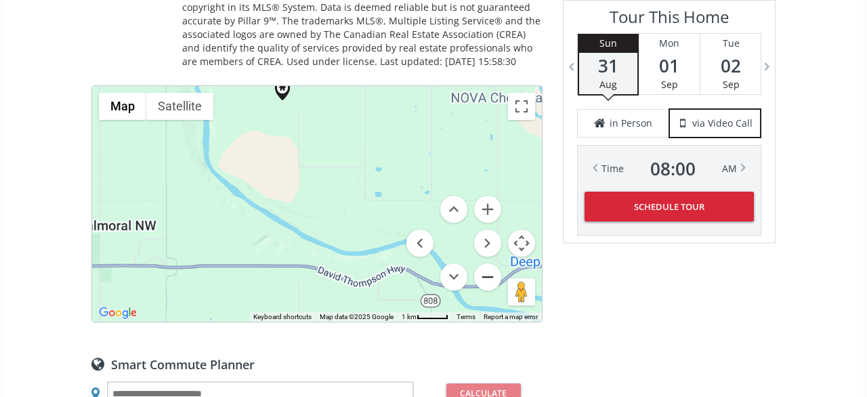
click at [484, 263] on button "Zoom out" at bounding box center [487, 276] width 27 height 27
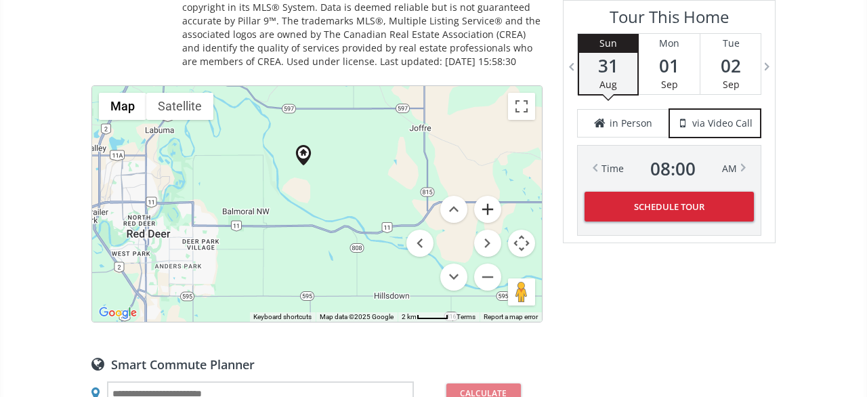
click at [490, 196] on button "Zoom in" at bounding box center [487, 209] width 27 height 27
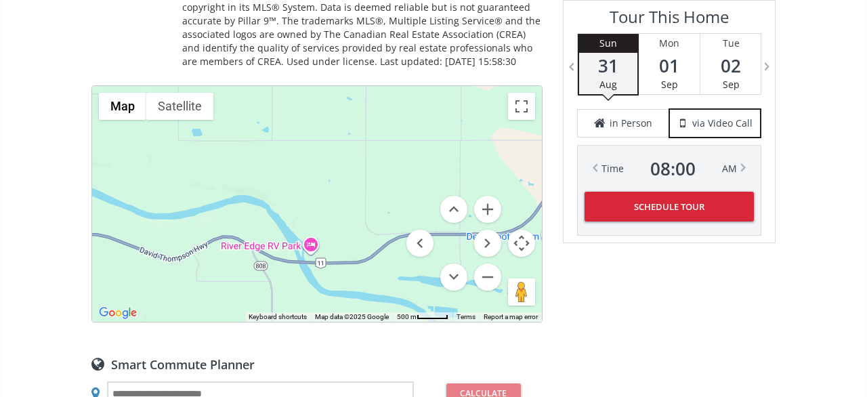
drag, startPoint x: 289, startPoint y: 208, endPoint x: 140, endPoint y: 180, distance: 151.5
click at [140, 178] on div at bounding box center [317, 204] width 450 height 236
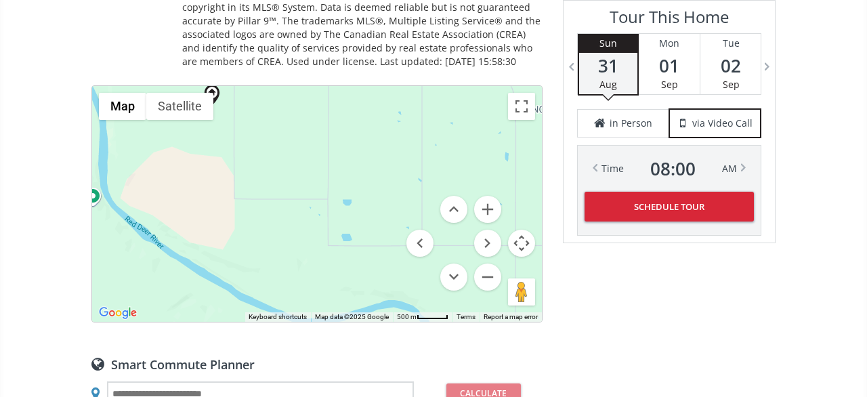
drag, startPoint x: 417, startPoint y: 162, endPoint x: 518, endPoint y: 238, distance: 126.2
click at [518, 238] on div at bounding box center [317, 204] width 450 height 236
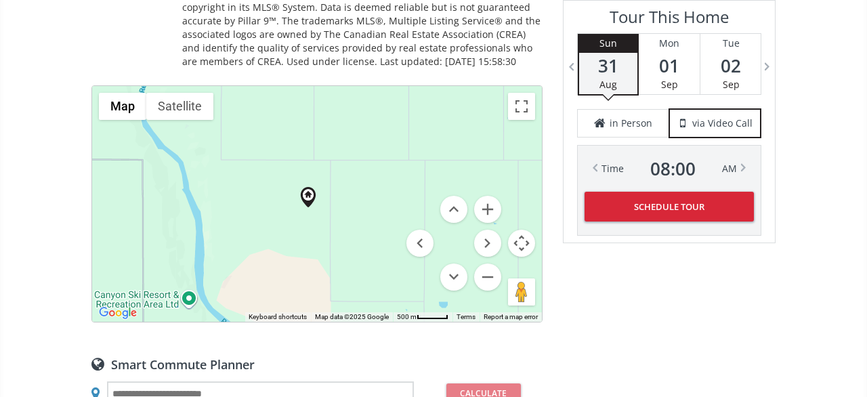
drag, startPoint x: 207, startPoint y: 181, endPoint x: 318, endPoint y: 296, distance: 159.5
click at [318, 296] on div at bounding box center [317, 204] width 450 height 236
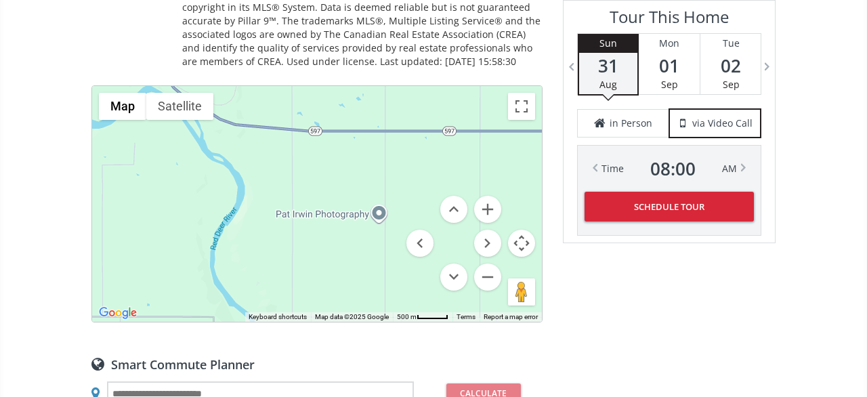
drag, startPoint x: 292, startPoint y: 164, endPoint x: 368, endPoint y: 328, distance: 180.9
click at [368, 322] on div at bounding box center [317, 204] width 450 height 236
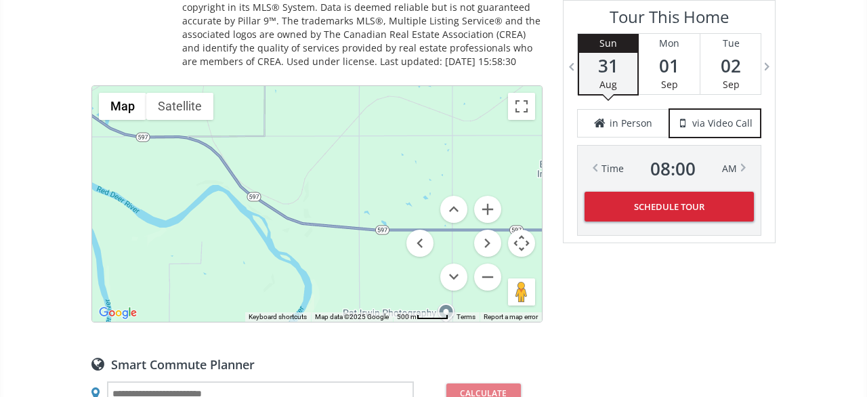
drag, startPoint x: 267, startPoint y: 151, endPoint x: 339, endPoint y: 257, distance: 128.3
click at [339, 257] on div at bounding box center [317, 204] width 450 height 236
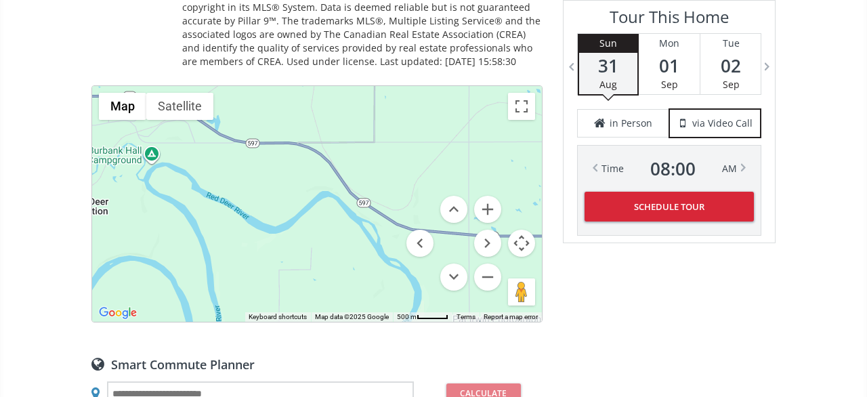
drag, startPoint x: 275, startPoint y: 167, endPoint x: 236, endPoint y: 106, distance: 72.1
click at [244, 111] on div at bounding box center [317, 204] width 450 height 236
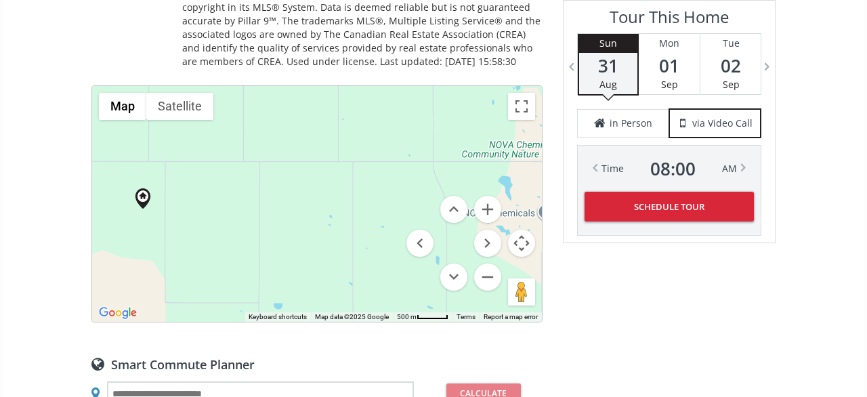
drag, startPoint x: 367, startPoint y: 241, endPoint x: 373, endPoint y: 87, distance: 153.8
click at [373, 88] on div at bounding box center [317, 204] width 450 height 236
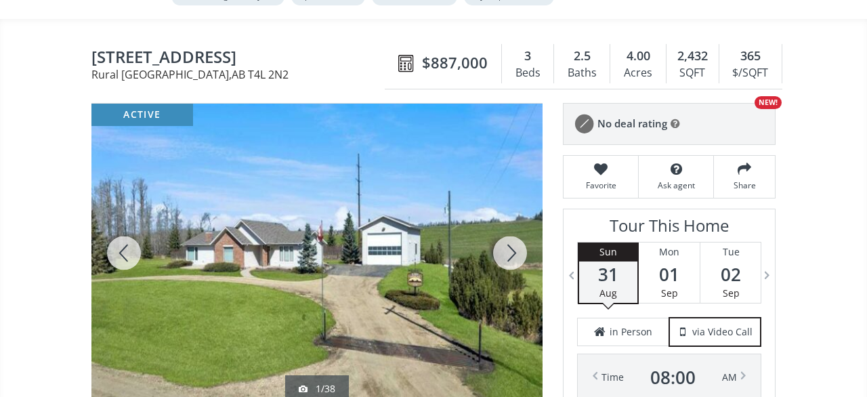
scroll to position [141, 0]
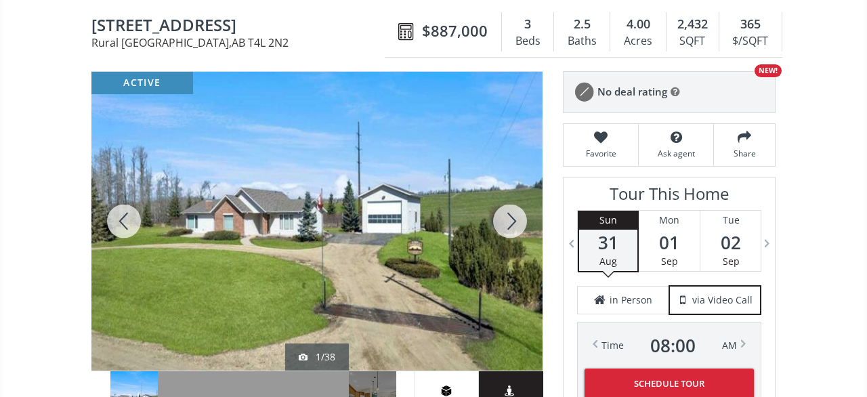
click at [525, 206] on div at bounding box center [509, 221] width 65 height 299
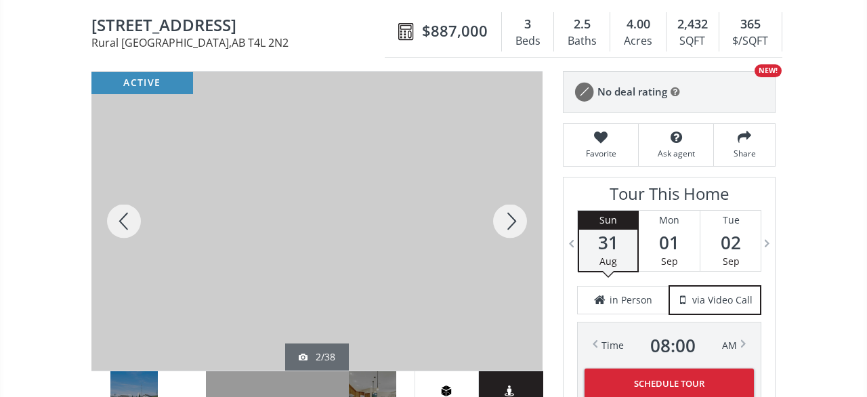
click at [521, 205] on div at bounding box center [509, 221] width 65 height 299
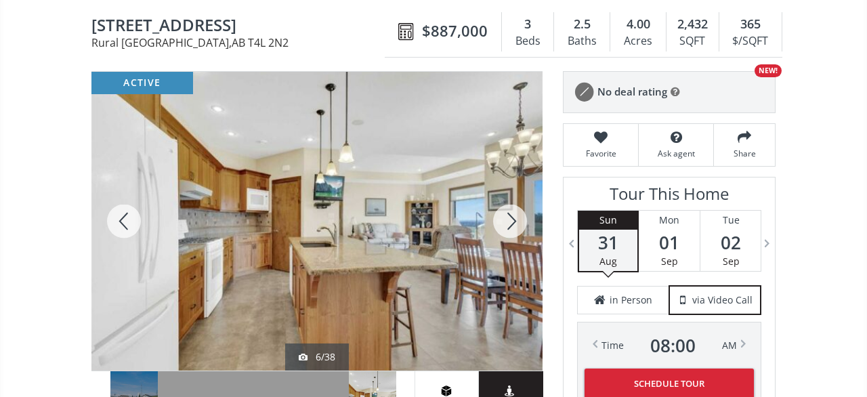
click at [521, 205] on div at bounding box center [509, 221] width 65 height 299
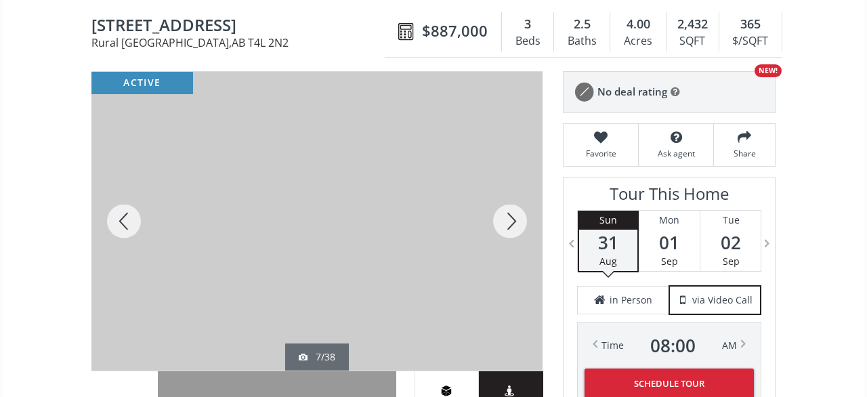
click at [521, 205] on div at bounding box center [509, 221] width 65 height 299
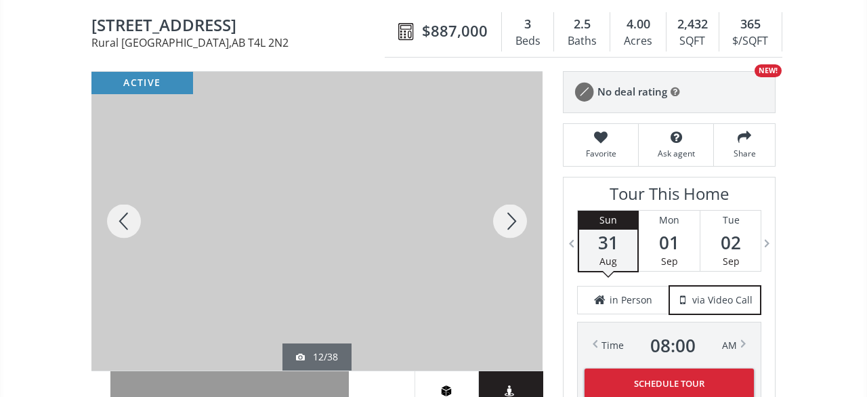
click at [521, 205] on div at bounding box center [509, 221] width 65 height 299
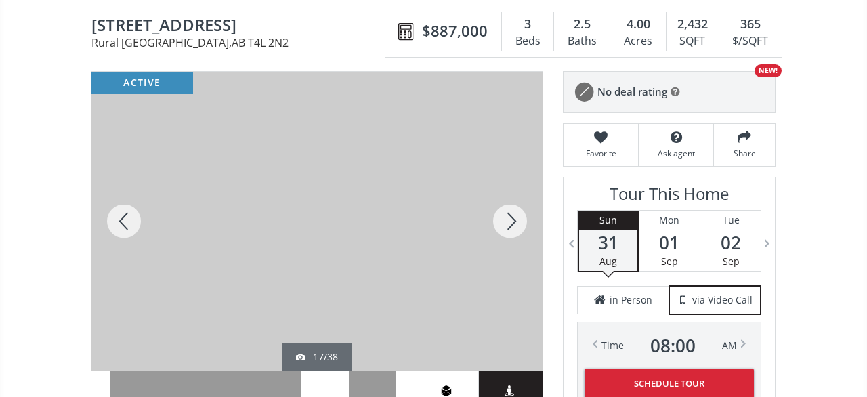
click at [521, 205] on div at bounding box center [509, 221] width 65 height 299
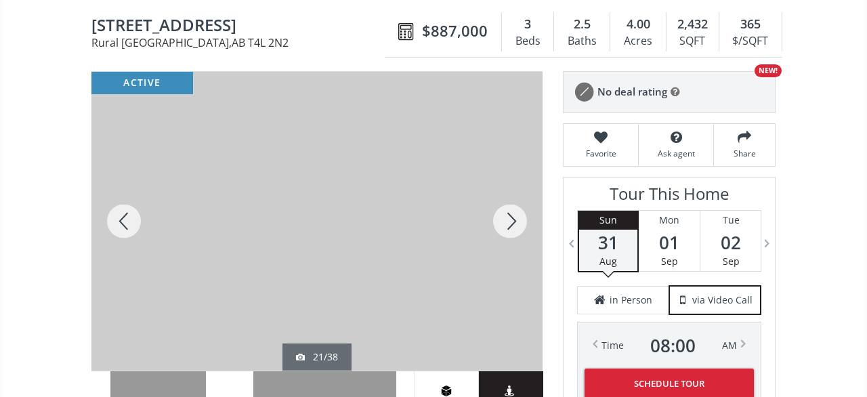
click at [521, 205] on div at bounding box center [509, 221] width 65 height 299
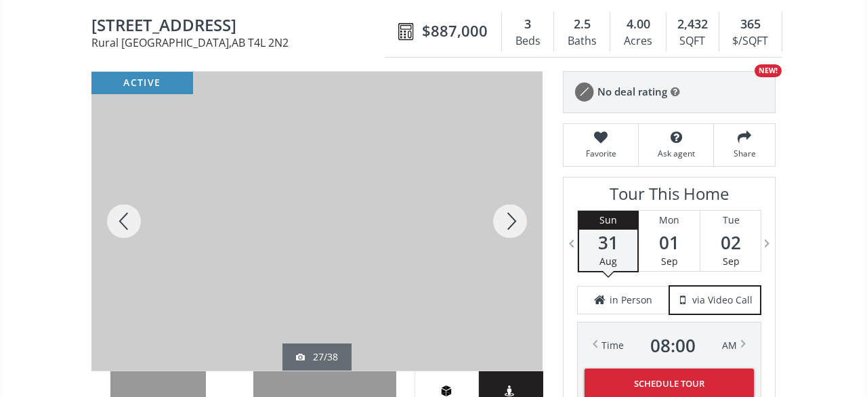
click at [521, 205] on div at bounding box center [509, 221] width 65 height 299
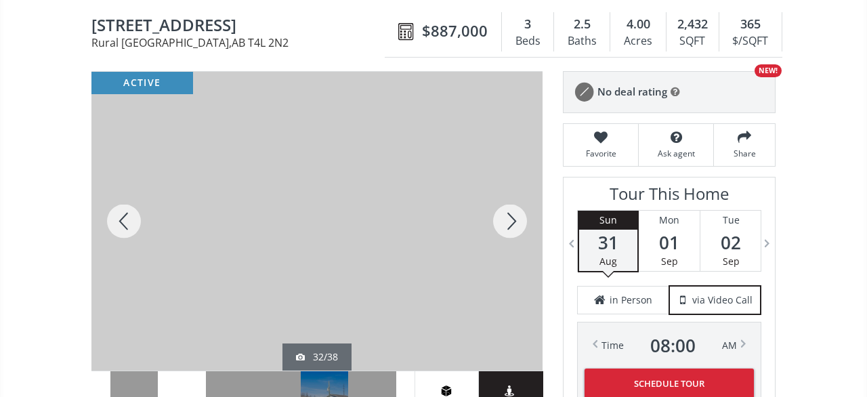
click at [521, 205] on div at bounding box center [509, 221] width 65 height 299
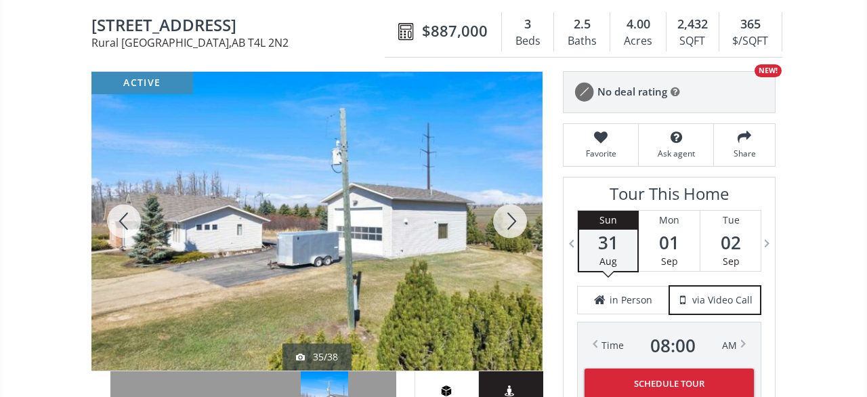
click at [521, 205] on div at bounding box center [509, 221] width 65 height 299
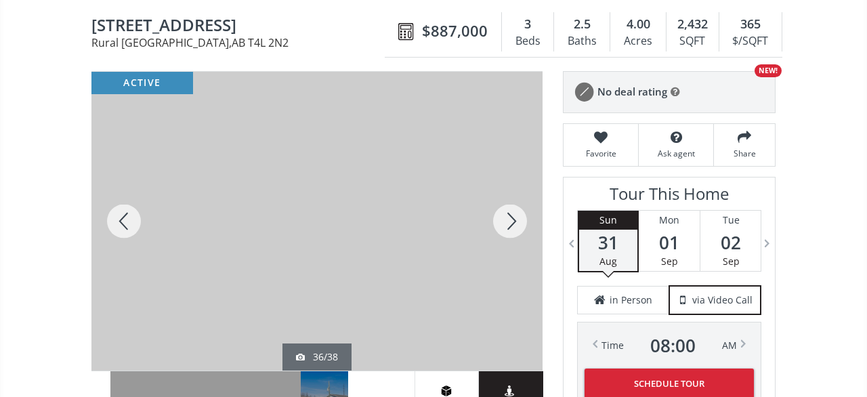
click at [521, 205] on div at bounding box center [509, 221] width 65 height 299
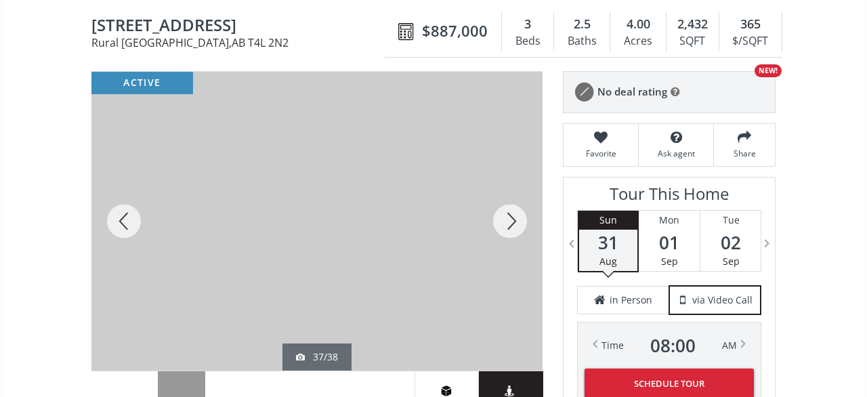
click at [521, 205] on div at bounding box center [509, 221] width 65 height 299
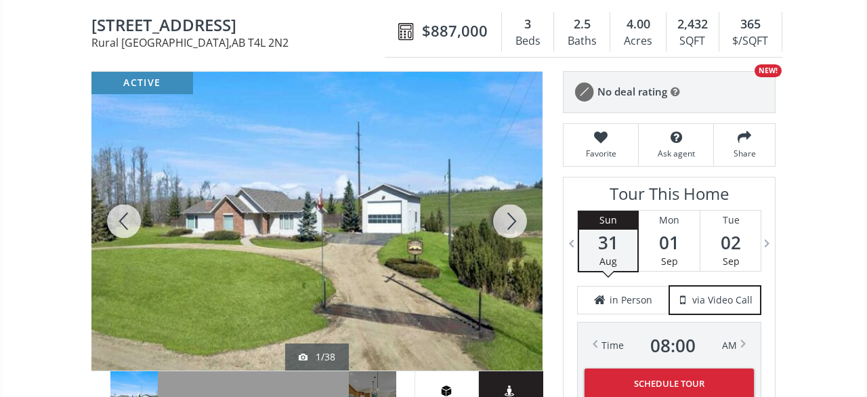
click at [521, 205] on div at bounding box center [509, 221] width 65 height 299
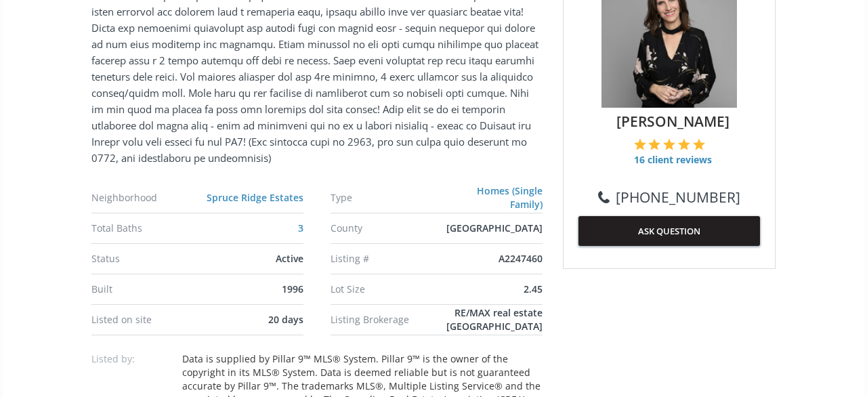
scroll to position [986, 0]
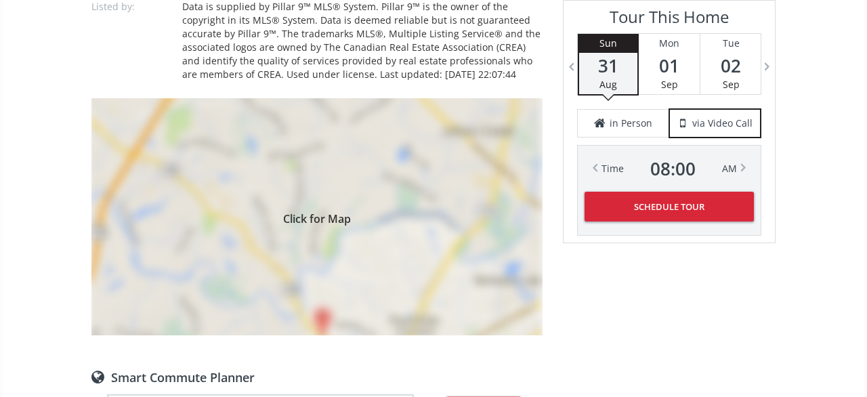
click at [288, 180] on div "Click for Map" at bounding box center [316, 216] width 451 height 237
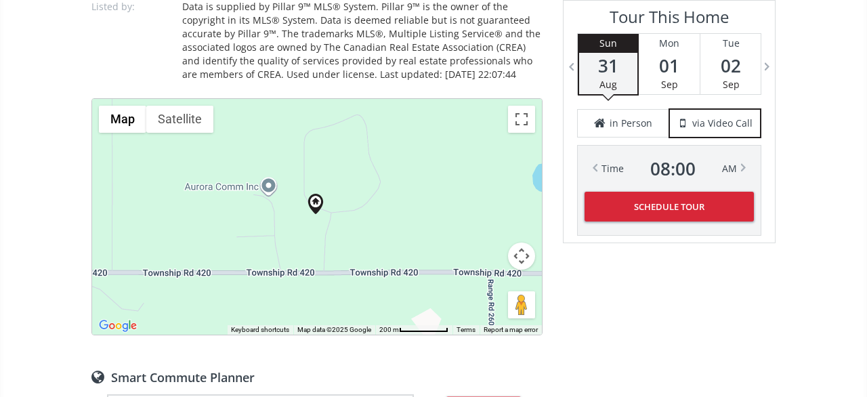
click at [534, 246] on button "Map camera controls" at bounding box center [521, 255] width 27 height 27
click at [492, 276] on button "Zoom out" at bounding box center [487, 289] width 27 height 27
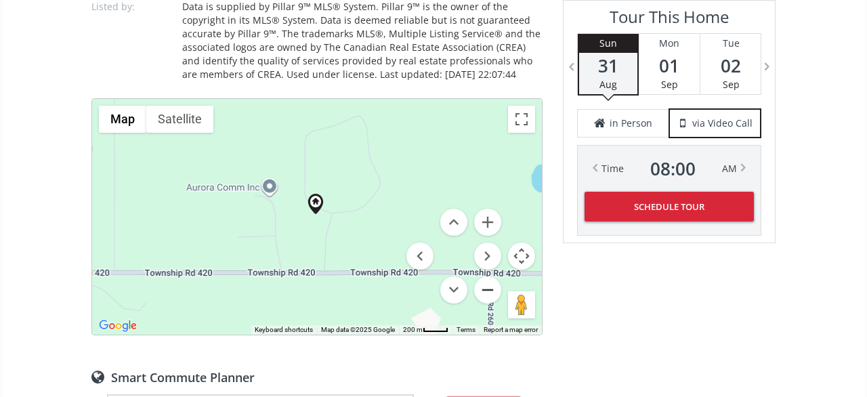
click at [492, 276] on button "Zoom out" at bounding box center [487, 289] width 27 height 27
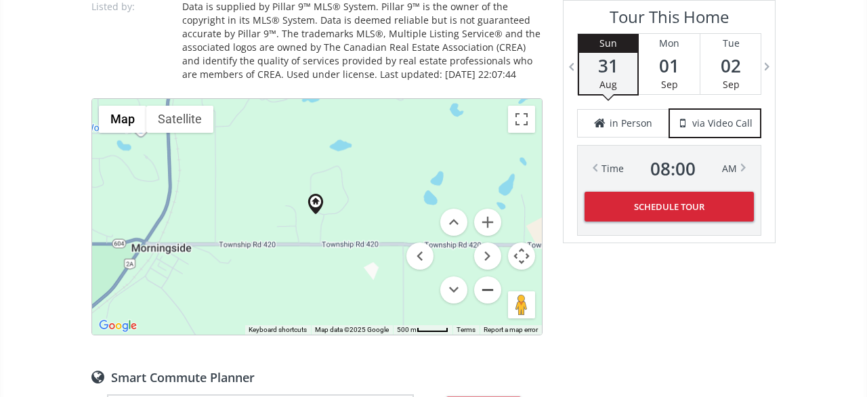
click at [492, 276] on button "Zoom out" at bounding box center [487, 289] width 27 height 27
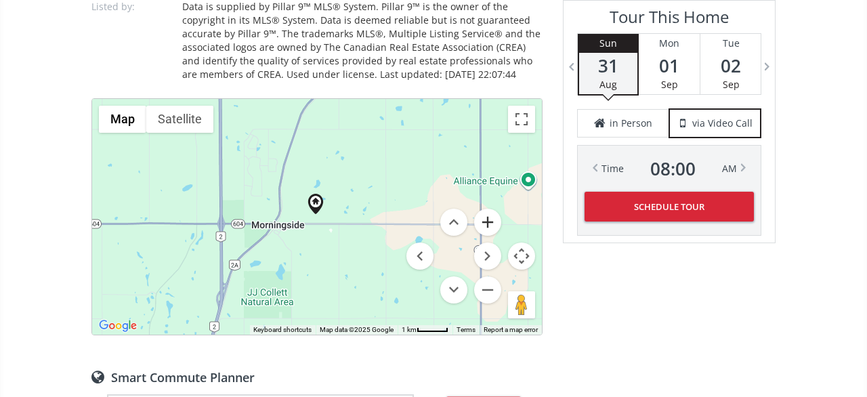
click at [493, 209] on button "Zoom in" at bounding box center [487, 222] width 27 height 27
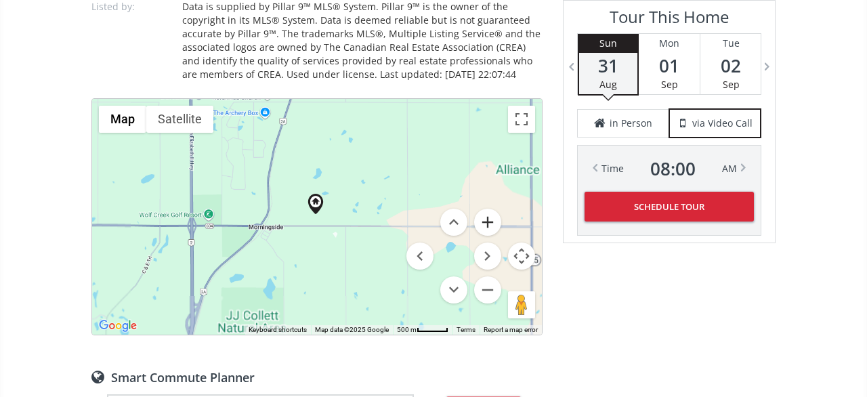
click at [492, 209] on button "Zoom in" at bounding box center [487, 222] width 27 height 27
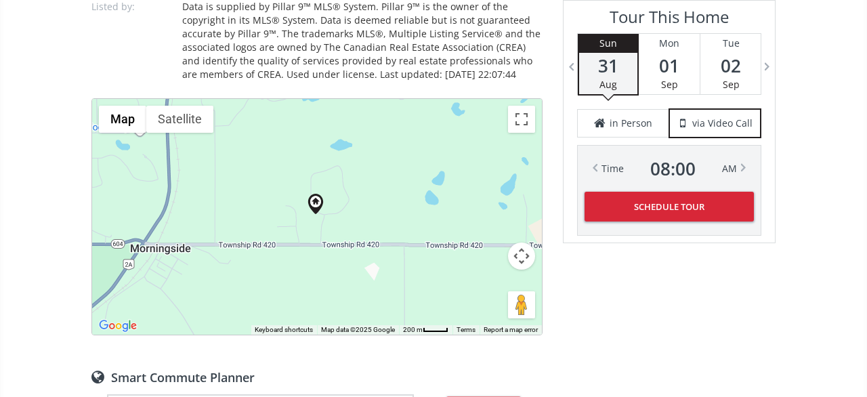
click at [531, 242] on button "Map camera controls" at bounding box center [521, 255] width 27 height 27
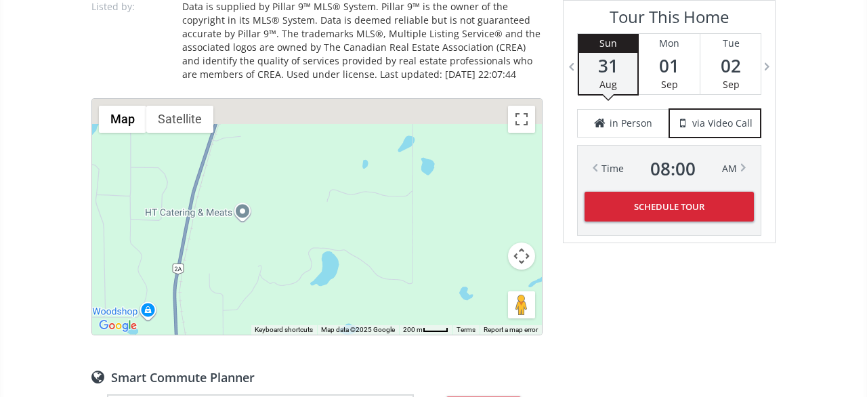
scroll to position [1010, 0]
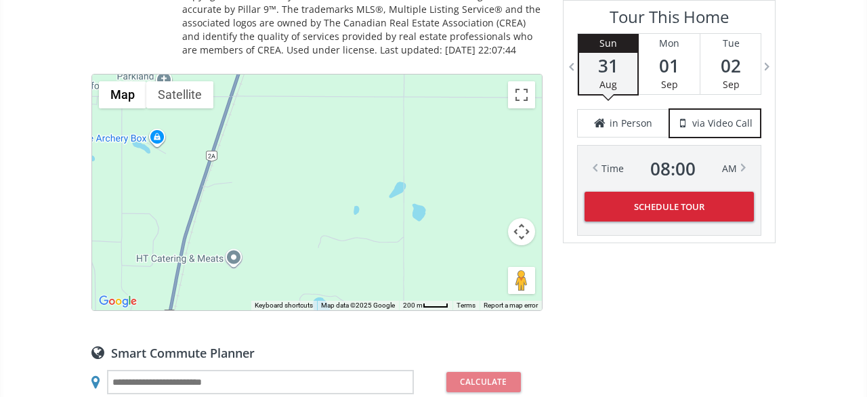
drag, startPoint x: 389, startPoint y: 313, endPoint x: 380, endPoint y: 406, distance: 93.1
click at [380, 310] on div at bounding box center [317, 192] width 450 height 236
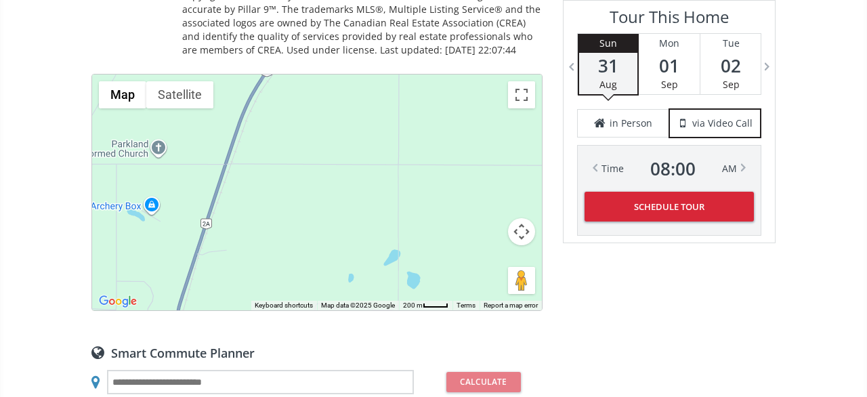
drag, startPoint x: 349, startPoint y: 216, endPoint x: 341, endPoint y: 30, distance: 185.7
click at [341, 74] on div at bounding box center [317, 192] width 450 height 236
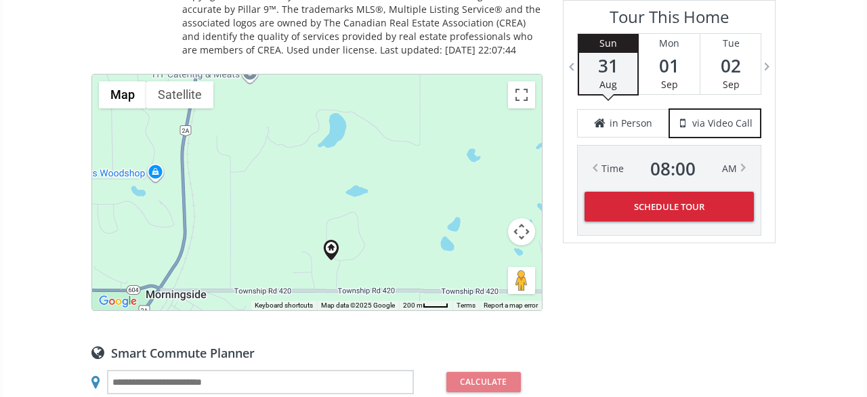
drag, startPoint x: 304, startPoint y: 107, endPoint x: 339, endPoint y: 334, distance: 230.1
click at [339, 310] on div at bounding box center [317, 192] width 450 height 236
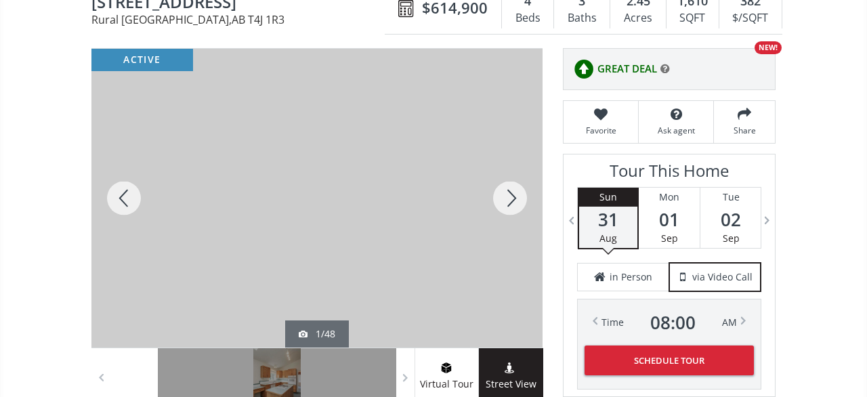
scroll to position [0, 0]
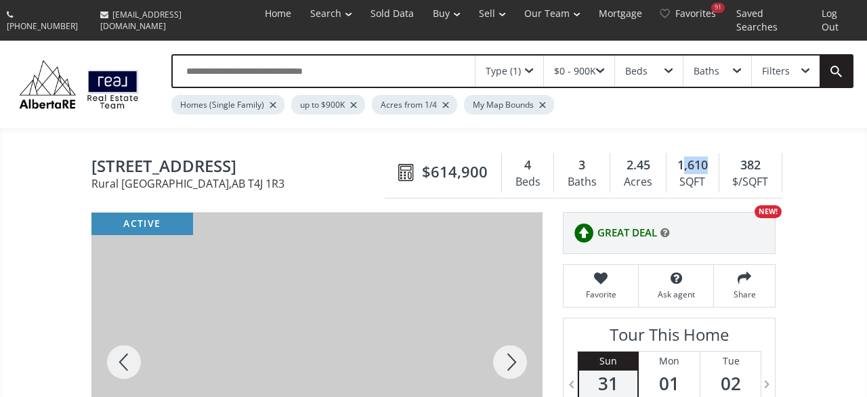
drag, startPoint x: 680, startPoint y: 152, endPoint x: 716, endPoint y: 156, distance: 35.5
click at [716, 157] on div "1,610 SQFT" at bounding box center [692, 172] width 53 height 39
click at [712, 154] on div "1,610 SQFT" at bounding box center [692, 172] width 53 height 39
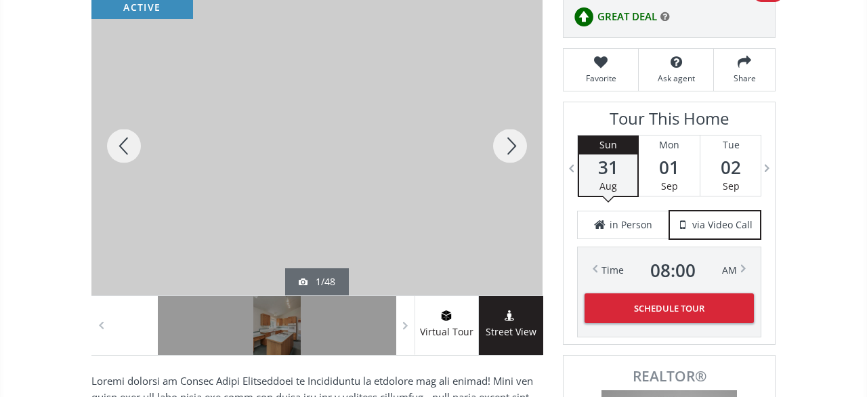
scroll to position [141, 0]
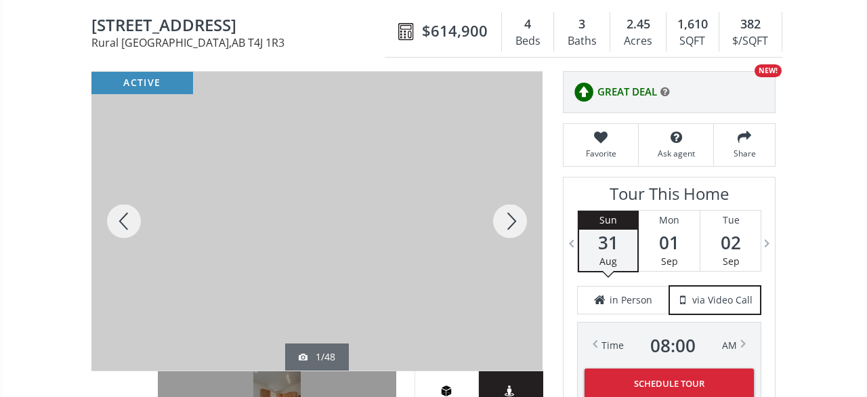
click at [517, 198] on div at bounding box center [509, 221] width 65 height 299
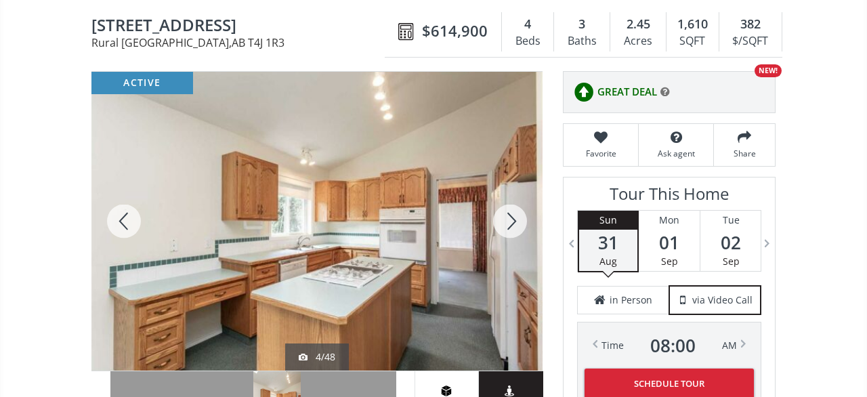
click at [517, 198] on div at bounding box center [509, 221] width 65 height 299
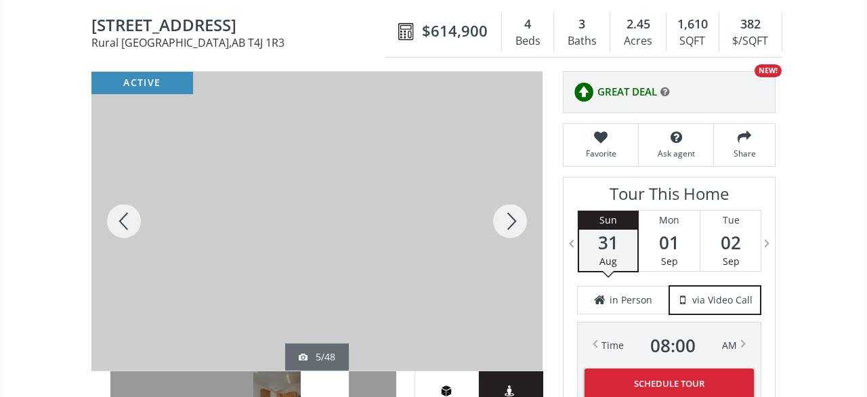
click at [517, 198] on div at bounding box center [509, 221] width 65 height 299
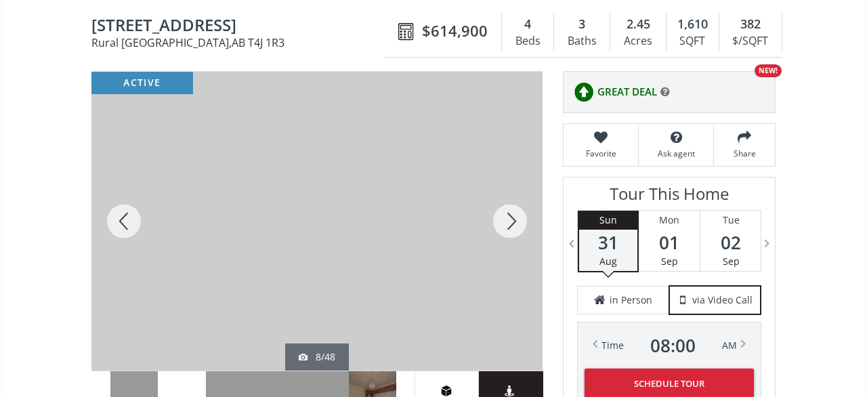
click at [517, 198] on div at bounding box center [509, 221] width 65 height 299
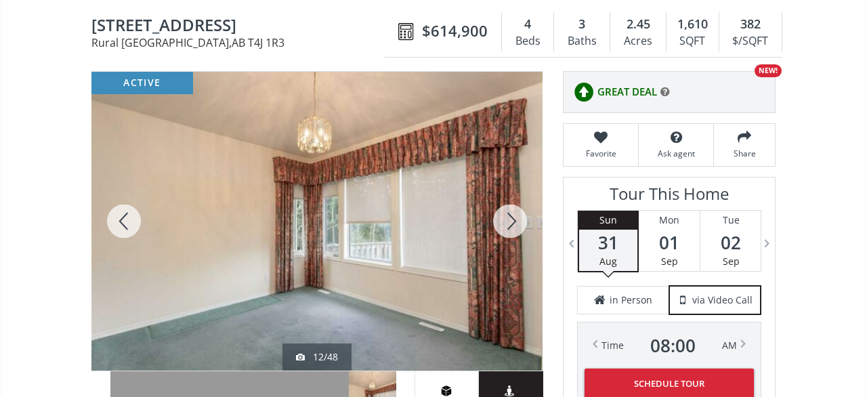
click at [517, 198] on div at bounding box center [509, 221] width 65 height 299
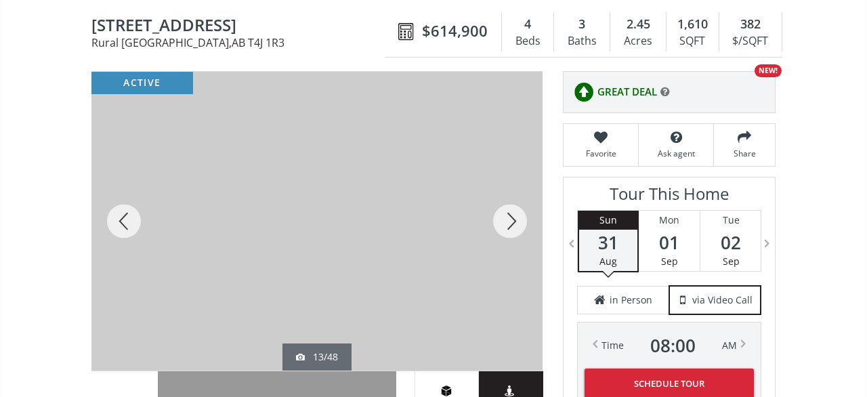
click at [517, 198] on div at bounding box center [509, 221] width 65 height 299
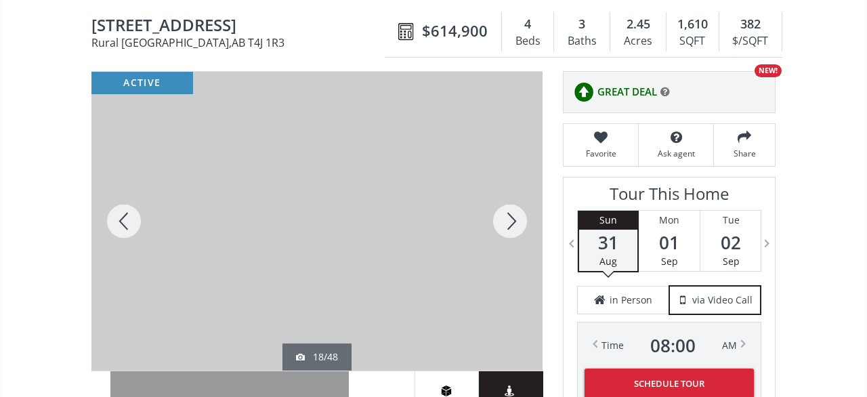
click at [517, 198] on div at bounding box center [509, 221] width 65 height 299
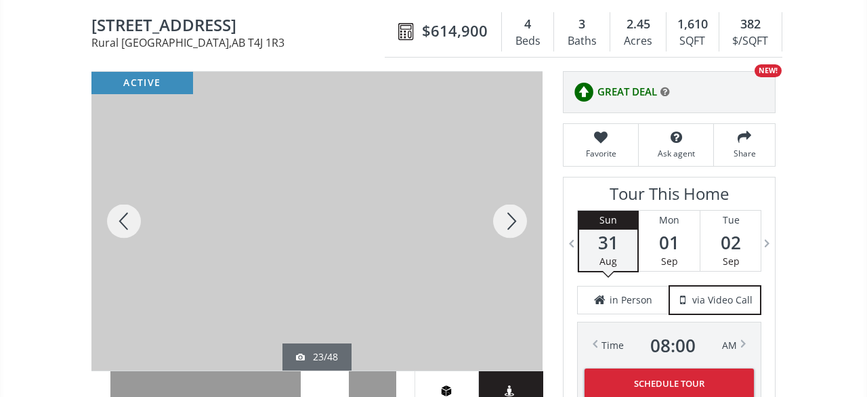
click at [517, 198] on div at bounding box center [509, 221] width 65 height 299
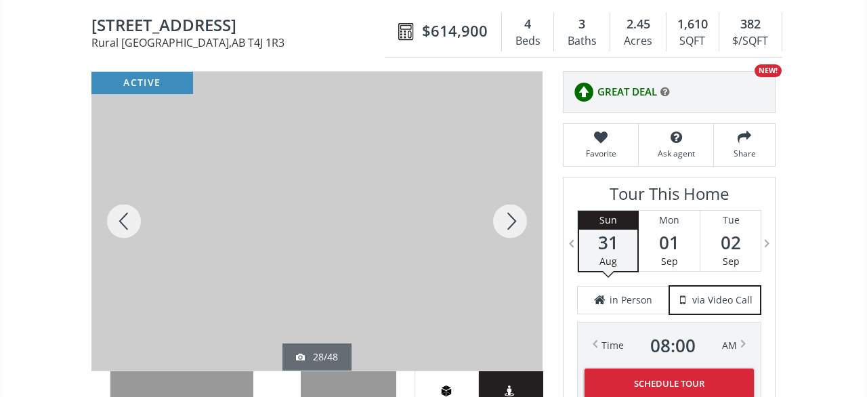
click at [517, 198] on div at bounding box center [509, 221] width 65 height 299
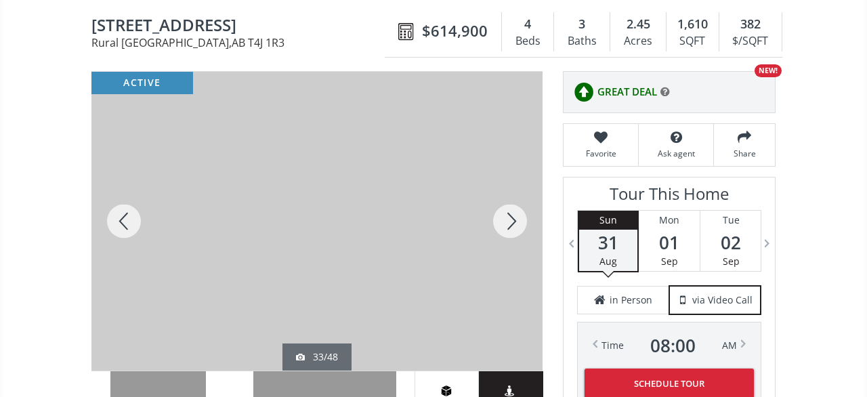
click at [517, 198] on div at bounding box center [509, 221] width 65 height 299
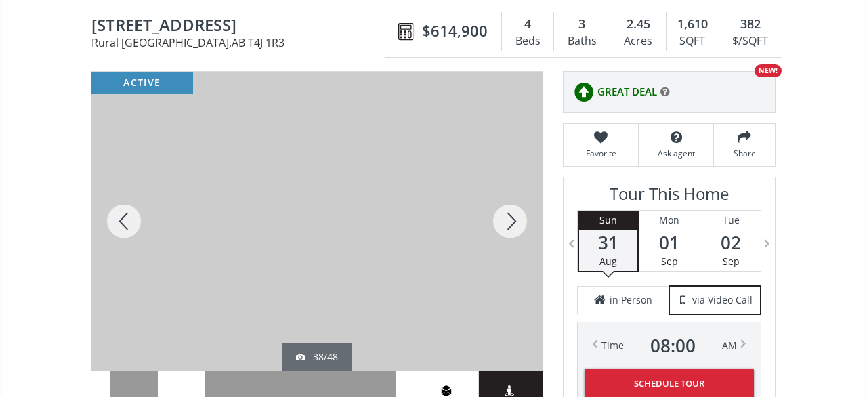
click at [517, 198] on div at bounding box center [509, 221] width 65 height 299
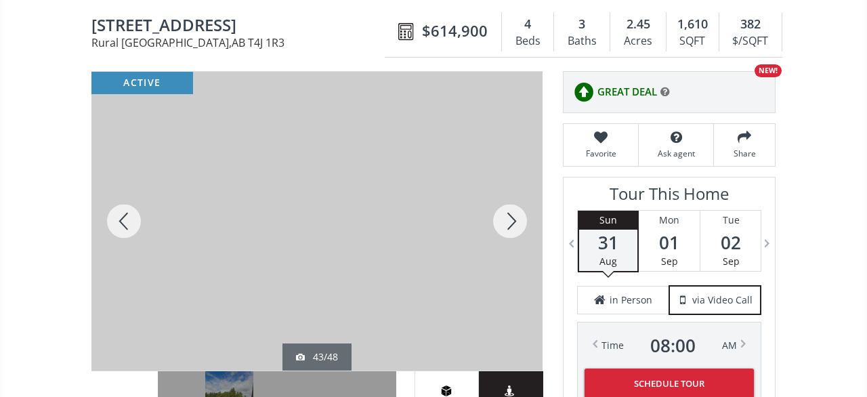
click at [517, 198] on div at bounding box center [509, 221] width 65 height 299
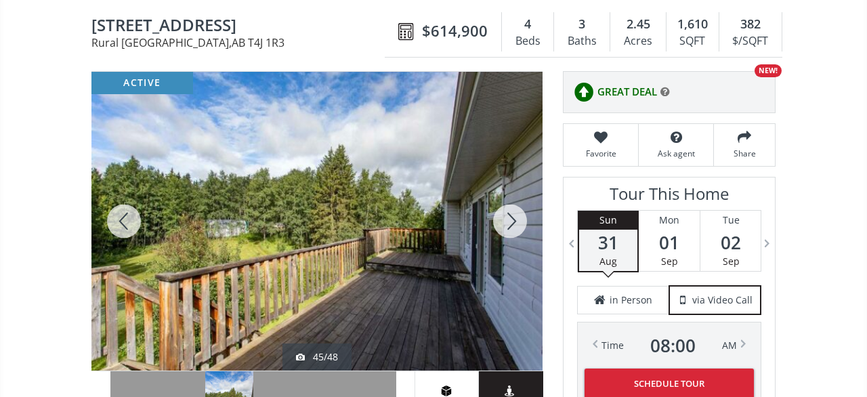
click at [517, 198] on div at bounding box center [509, 221] width 65 height 299
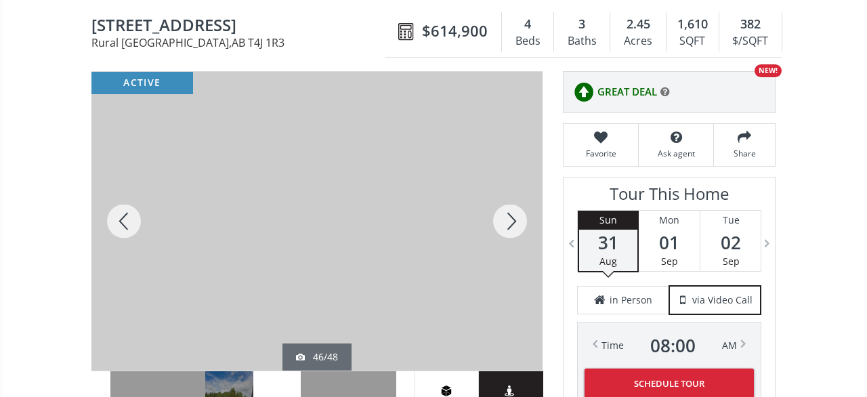
click at [515, 203] on div at bounding box center [509, 221] width 65 height 299
click at [515, 202] on div at bounding box center [509, 221] width 65 height 299
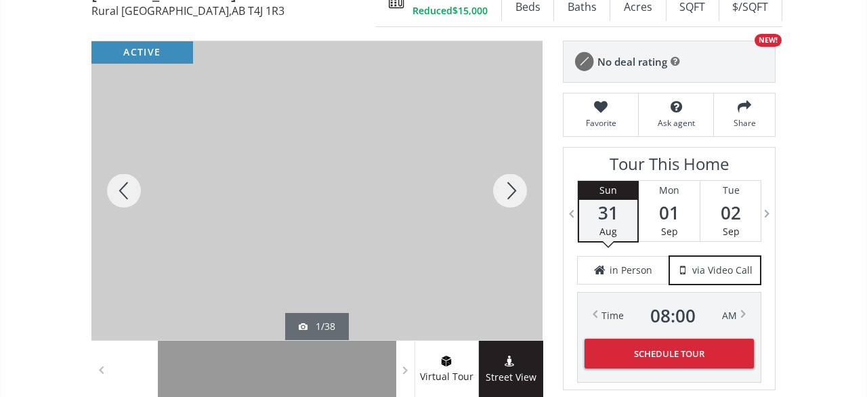
scroll to position [141, 0]
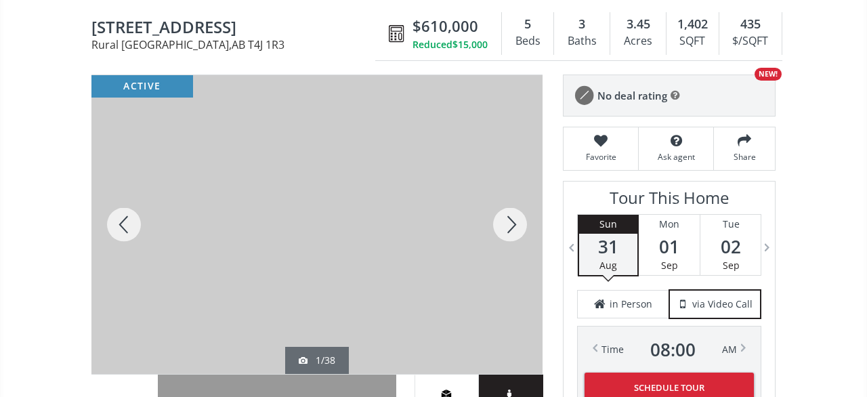
click at [506, 219] on div at bounding box center [509, 224] width 65 height 299
click at [517, 216] on div at bounding box center [509, 224] width 65 height 299
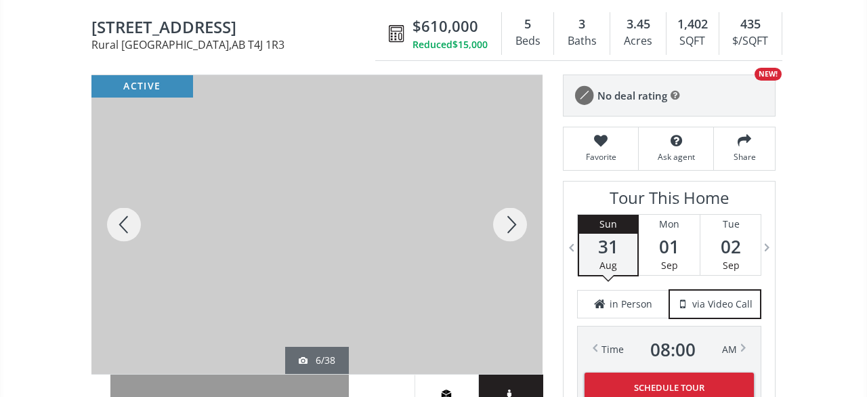
click at [517, 216] on div at bounding box center [509, 224] width 65 height 299
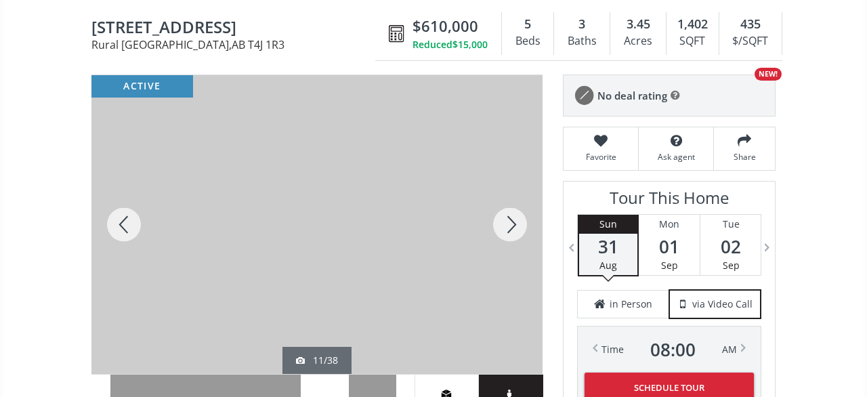
click at [517, 216] on div at bounding box center [509, 224] width 65 height 299
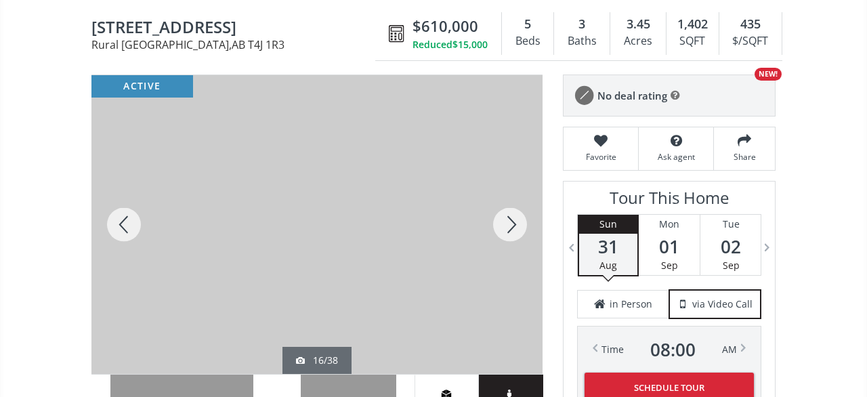
click at [517, 216] on div at bounding box center [509, 224] width 65 height 299
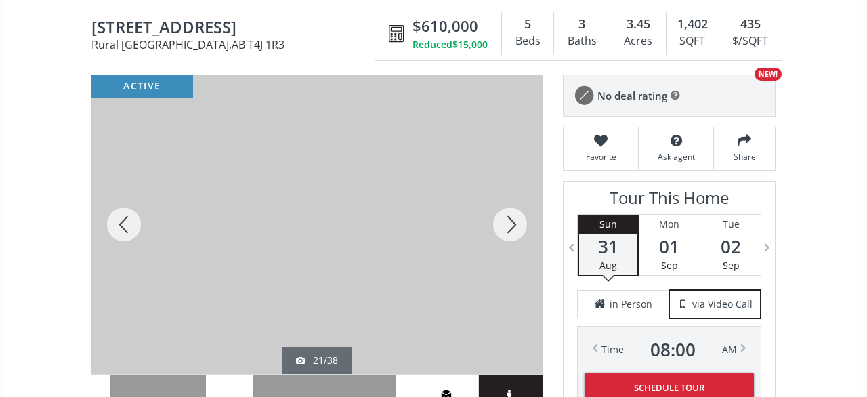
click at [517, 216] on div at bounding box center [509, 224] width 65 height 299
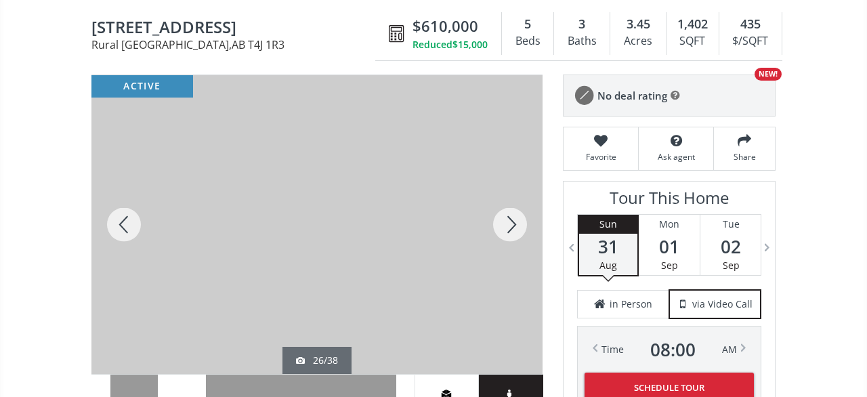
click at [517, 216] on div at bounding box center [509, 224] width 65 height 299
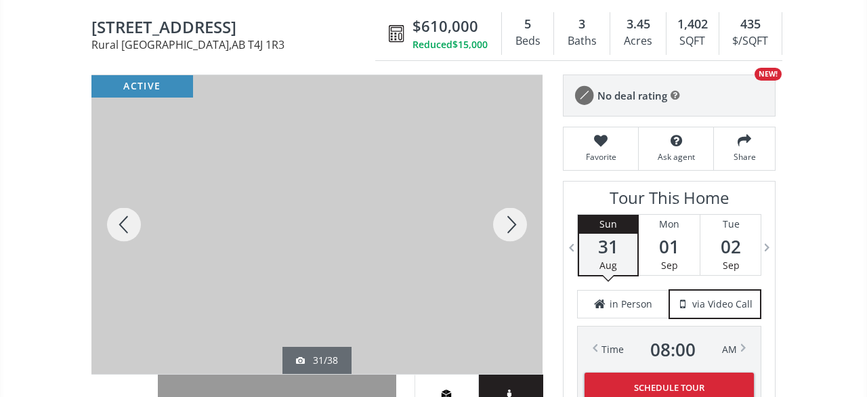
click at [517, 216] on div at bounding box center [509, 224] width 65 height 299
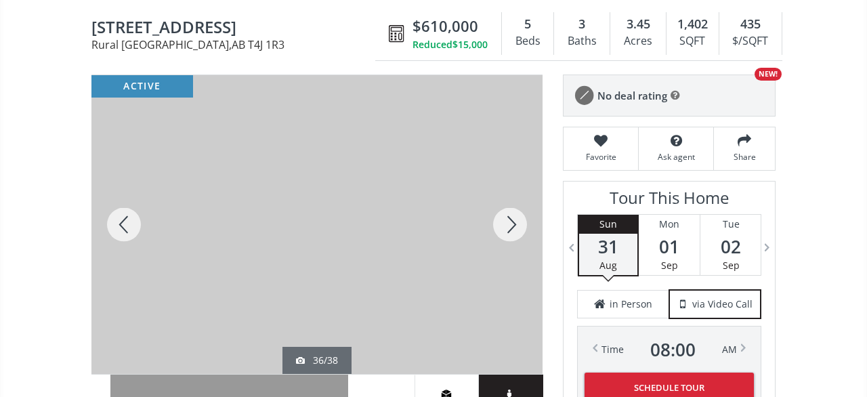
click at [517, 216] on div at bounding box center [509, 224] width 65 height 299
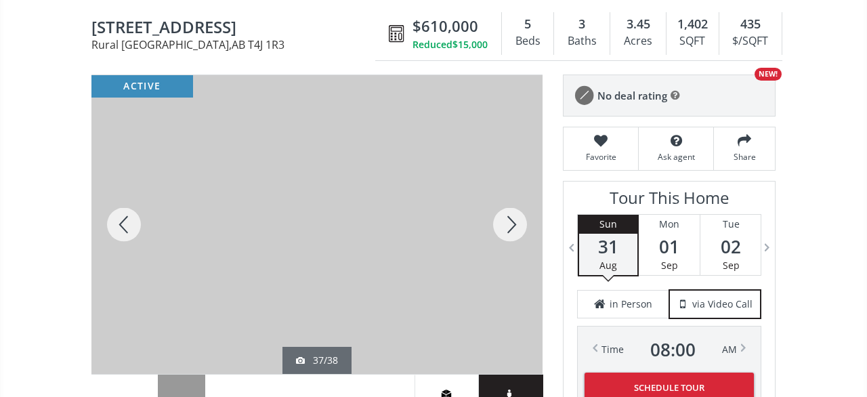
click at [517, 216] on div at bounding box center [509, 224] width 65 height 299
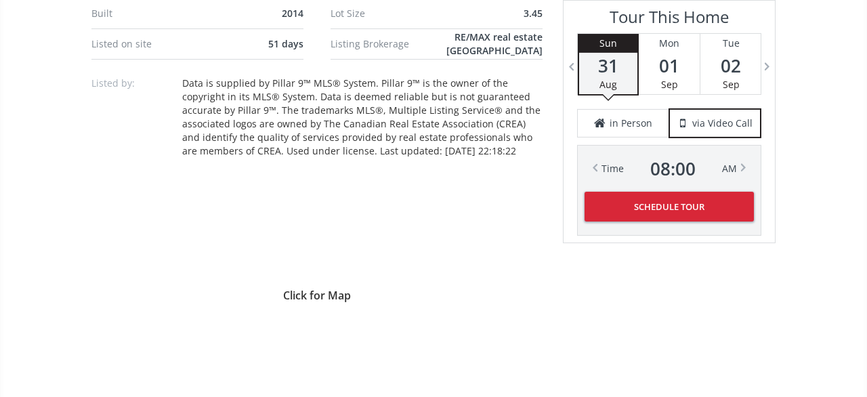
scroll to position [1056, 0]
